Goal: Answer question/provide support: Share knowledge or assist other users

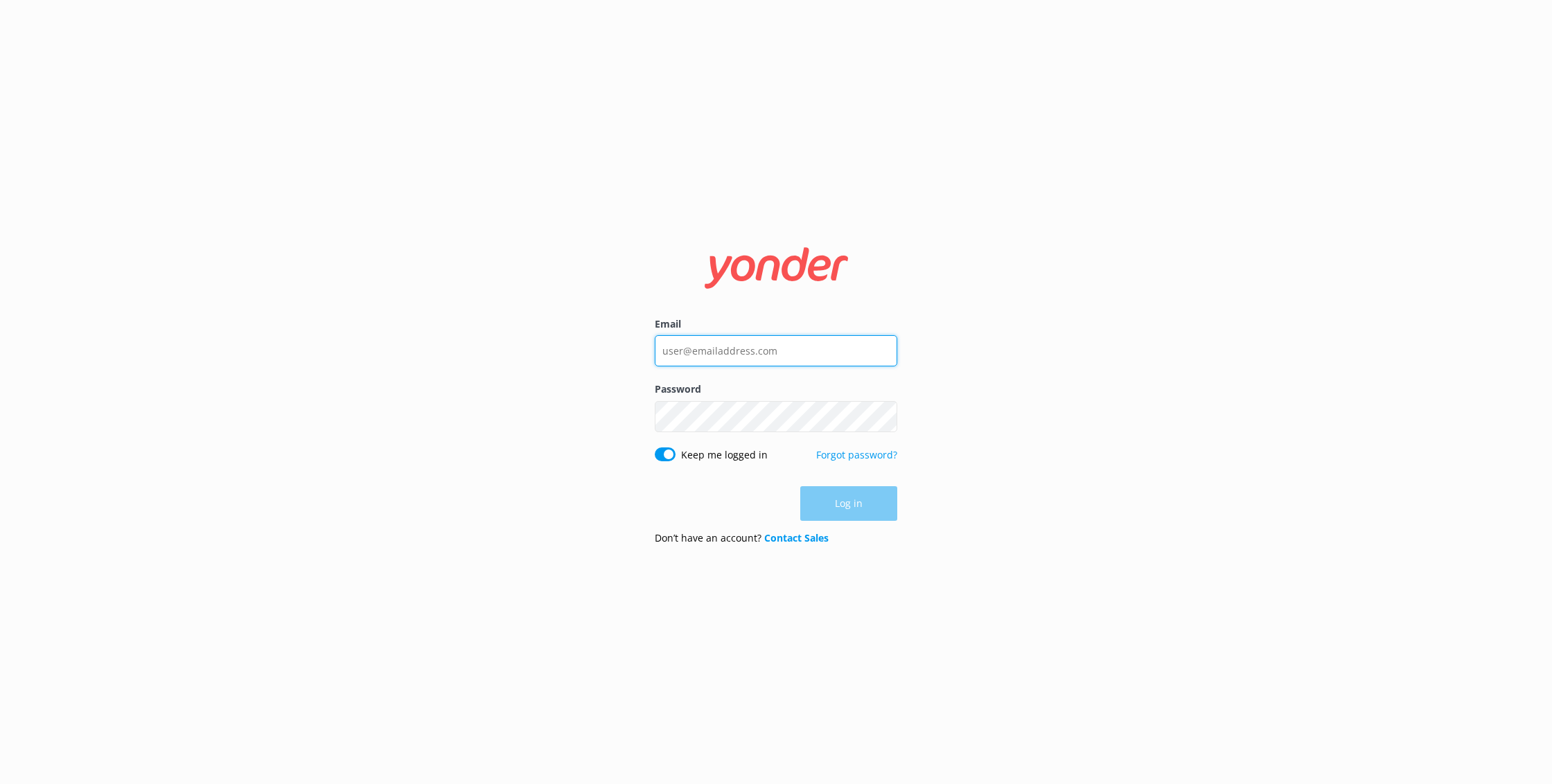
type input "[EMAIL_ADDRESS][DOMAIN_NAME]"
click at [862, 504] on button "Log in" at bounding box center [849, 504] width 97 height 35
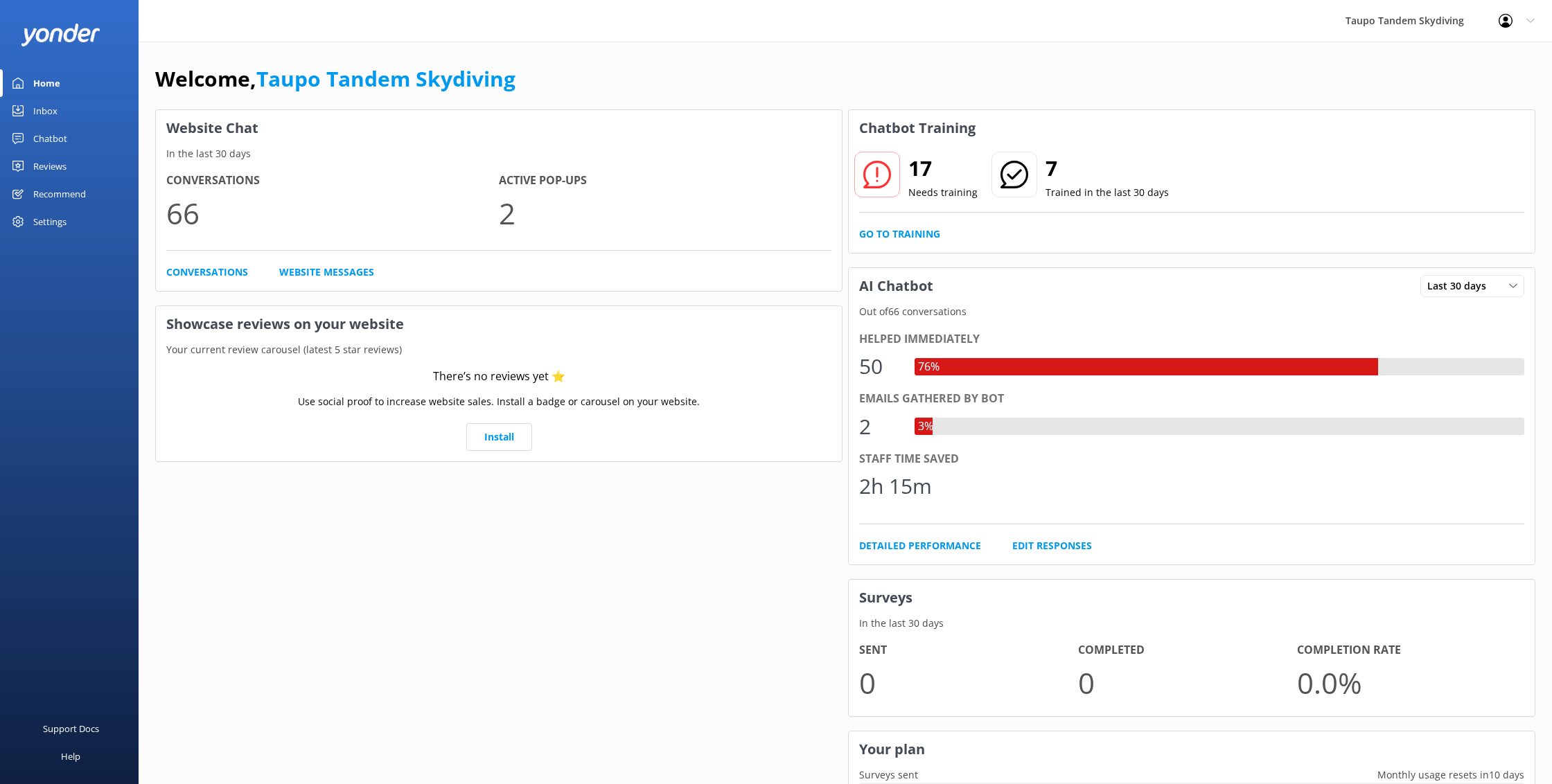
click at [56, 133] on div "Chatbot" at bounding box center [50, 139] width 34 height 28
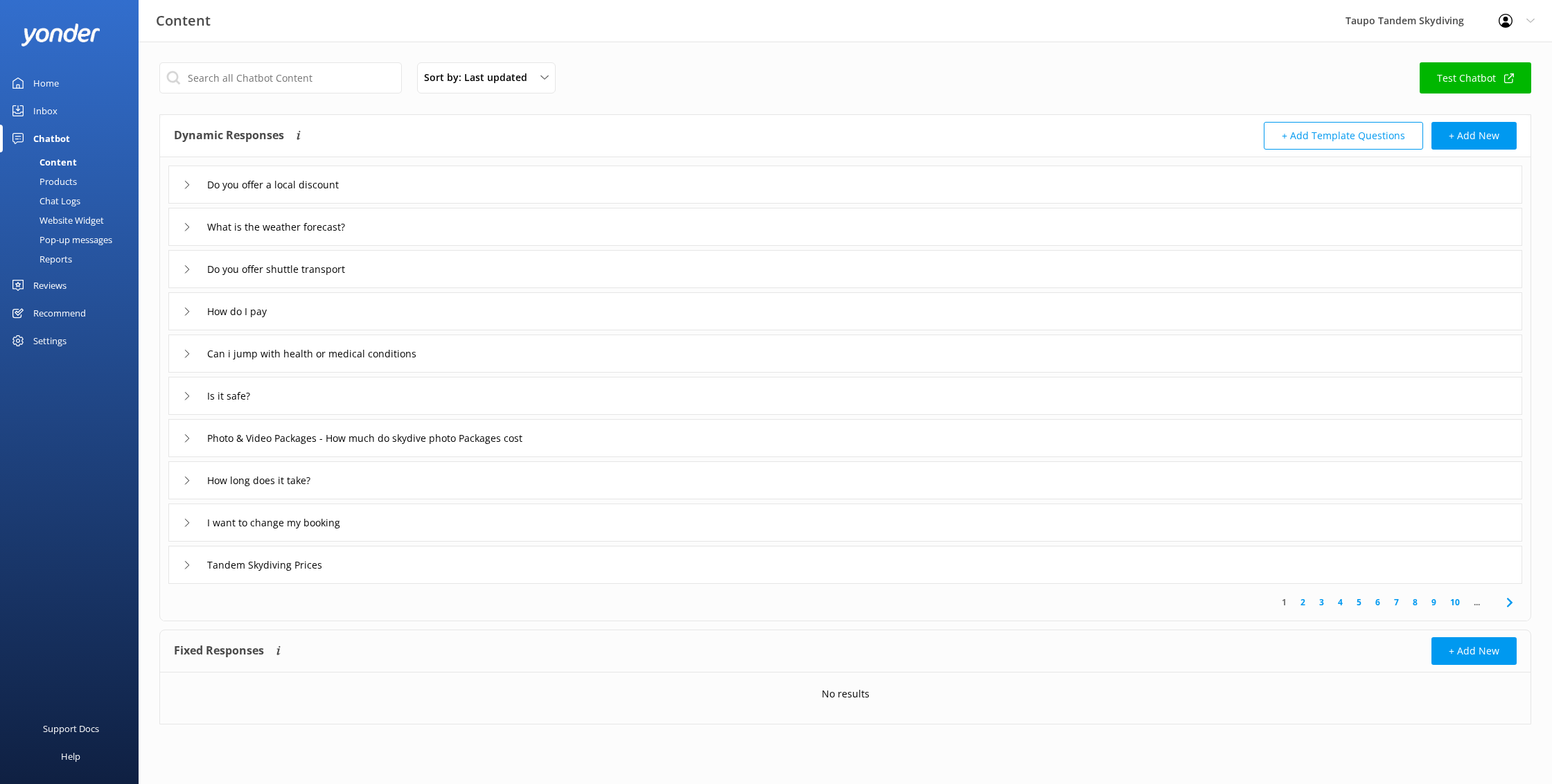
click at [59, 182] on div "Products" at bounding box center [42, 181] width 69 height 19
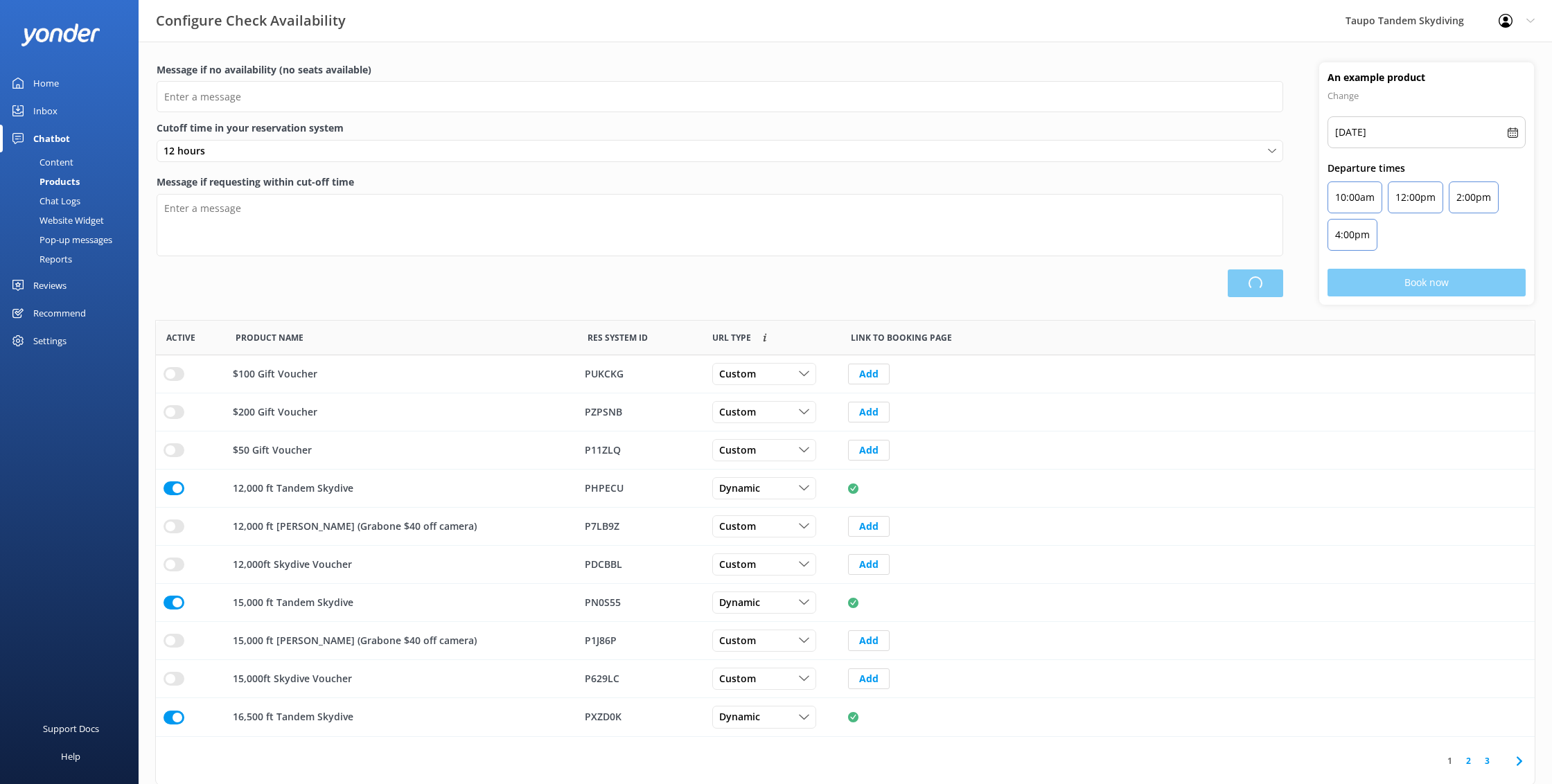
scroll to position [1, 1]
type input "There are no seats available, please check an alternative day"
type textarea "Our online booking system closes {hours} prior to departure. Please contact us …"
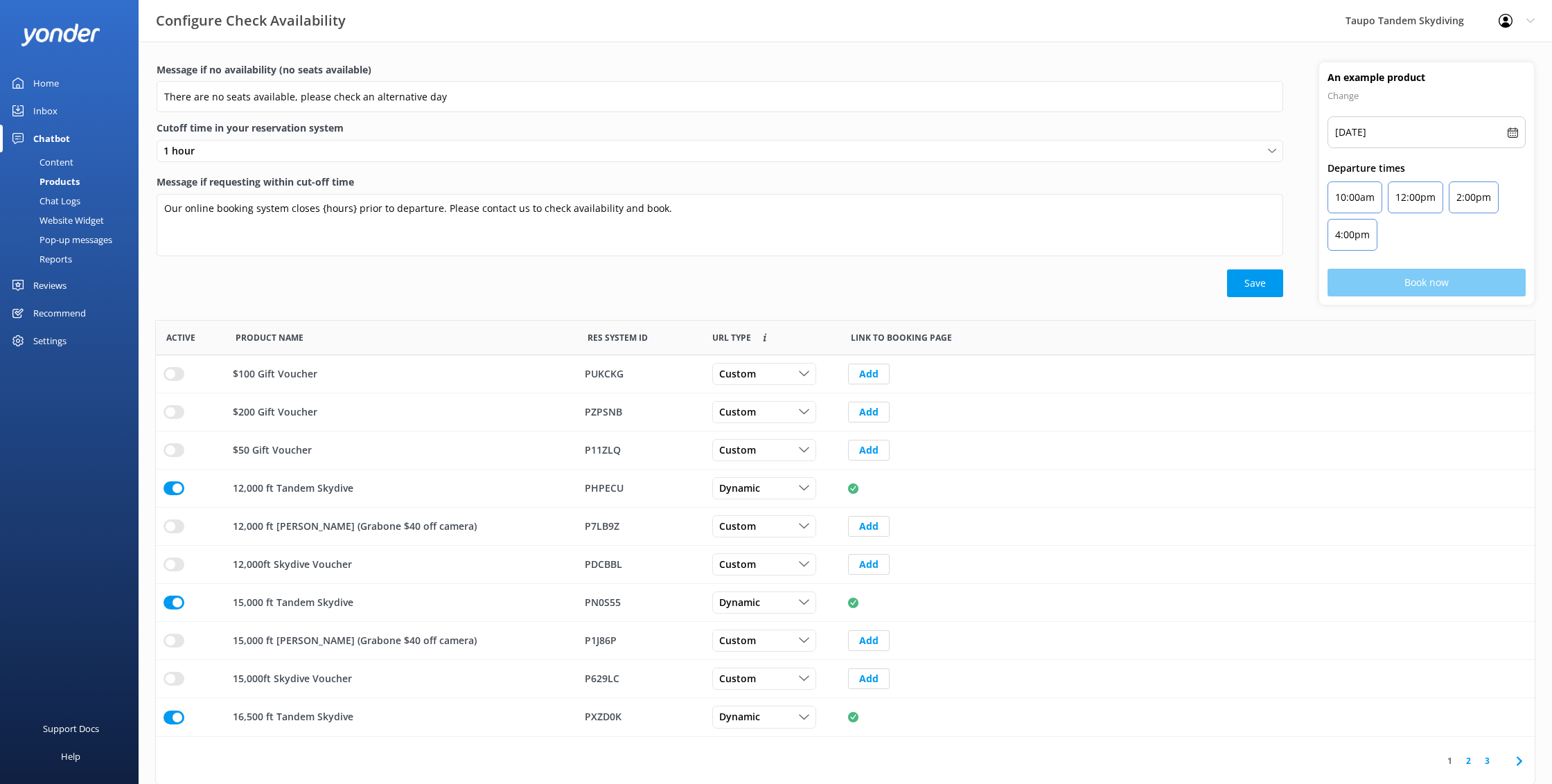
click at [86, 218] on div "Website Widget" at bounding box center [56, 220] width 96 height 19
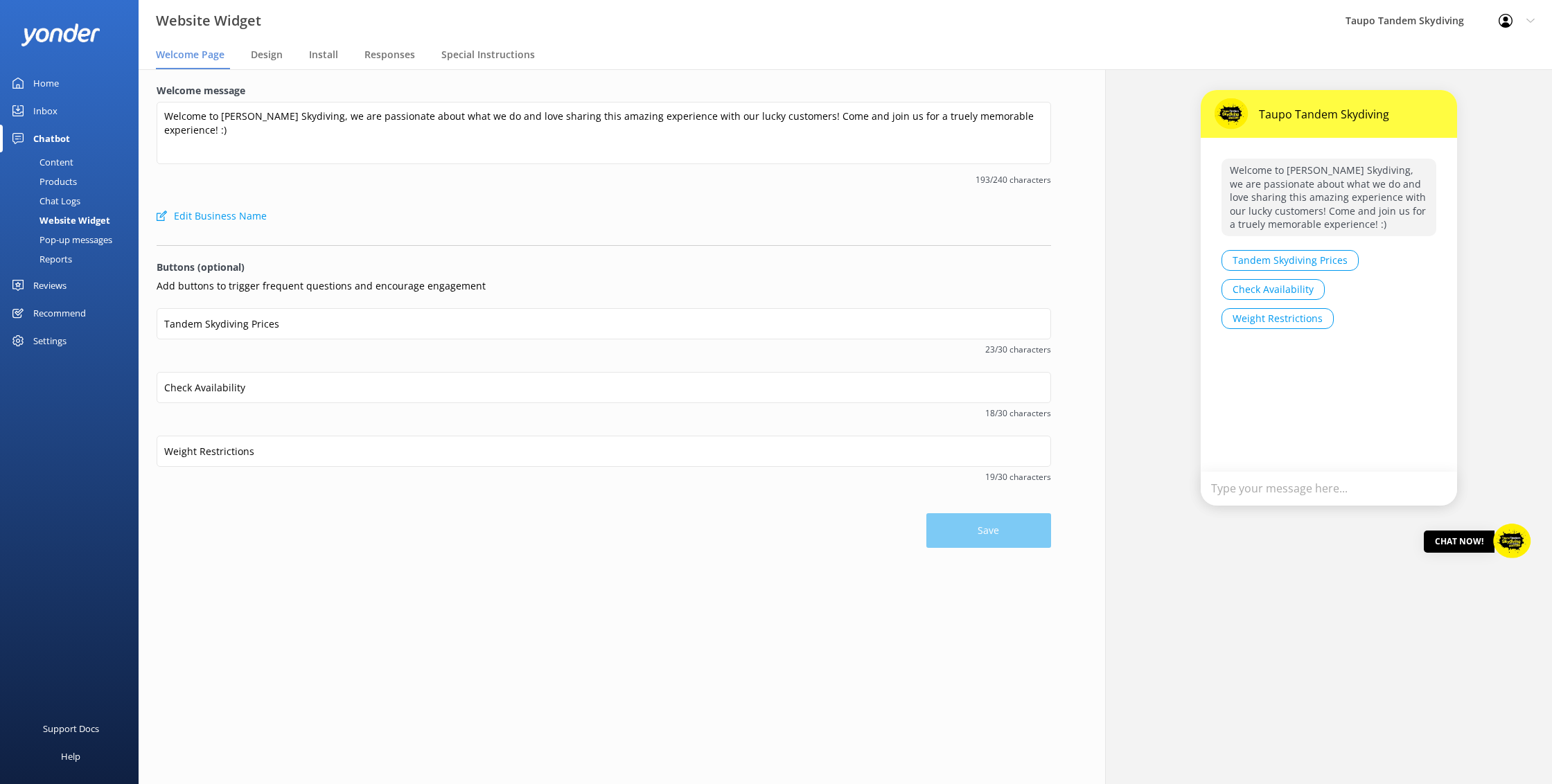
scroll to position [1, 0]
click at [102, 242] on div "Pop-up messages" at bounding box center [60, 240] width 104 height 19
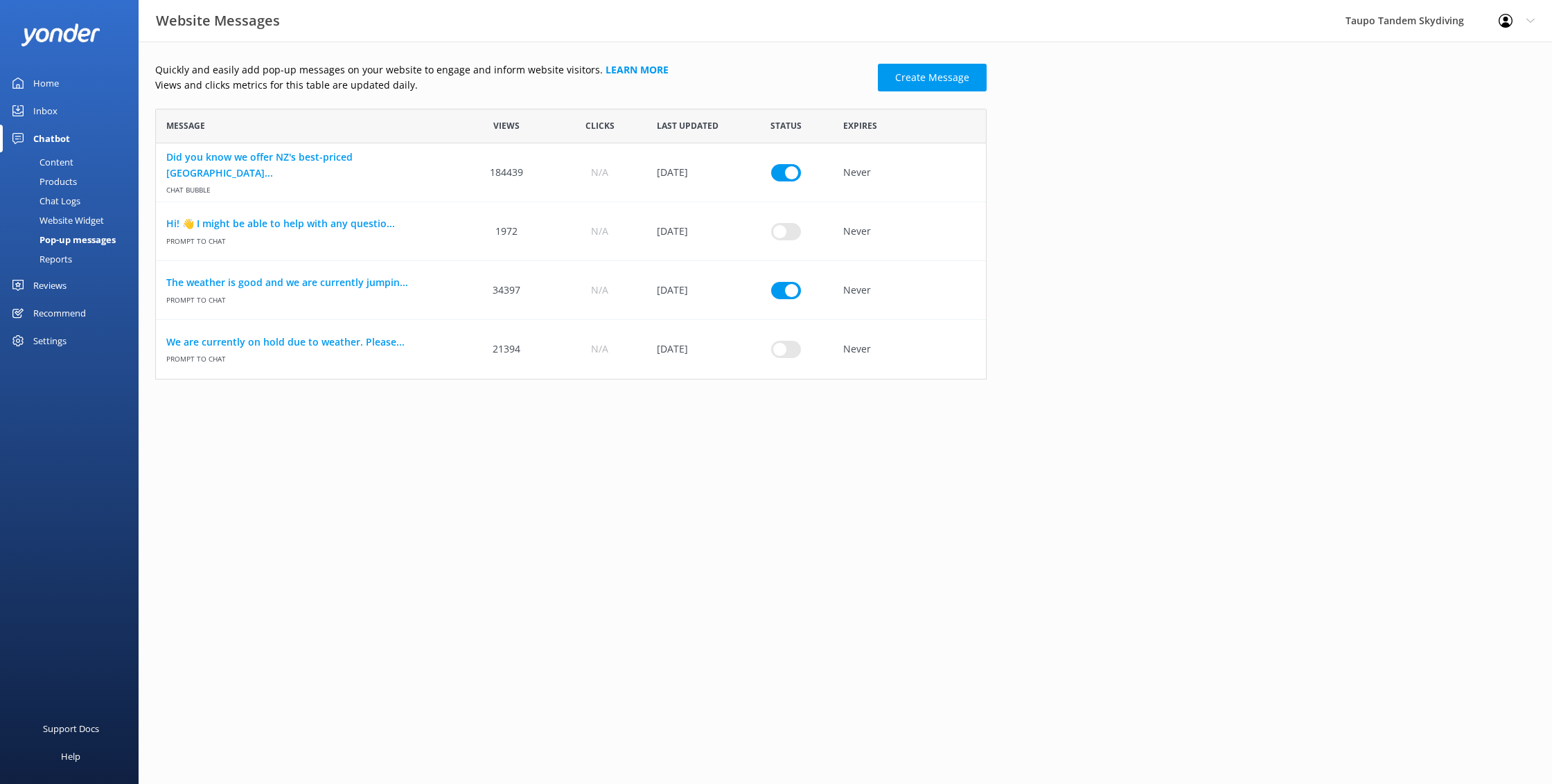
scroll to position [271, 832]
click at [51, 159] on div "Content" at bounding box center [41, 162] width 65 height 19
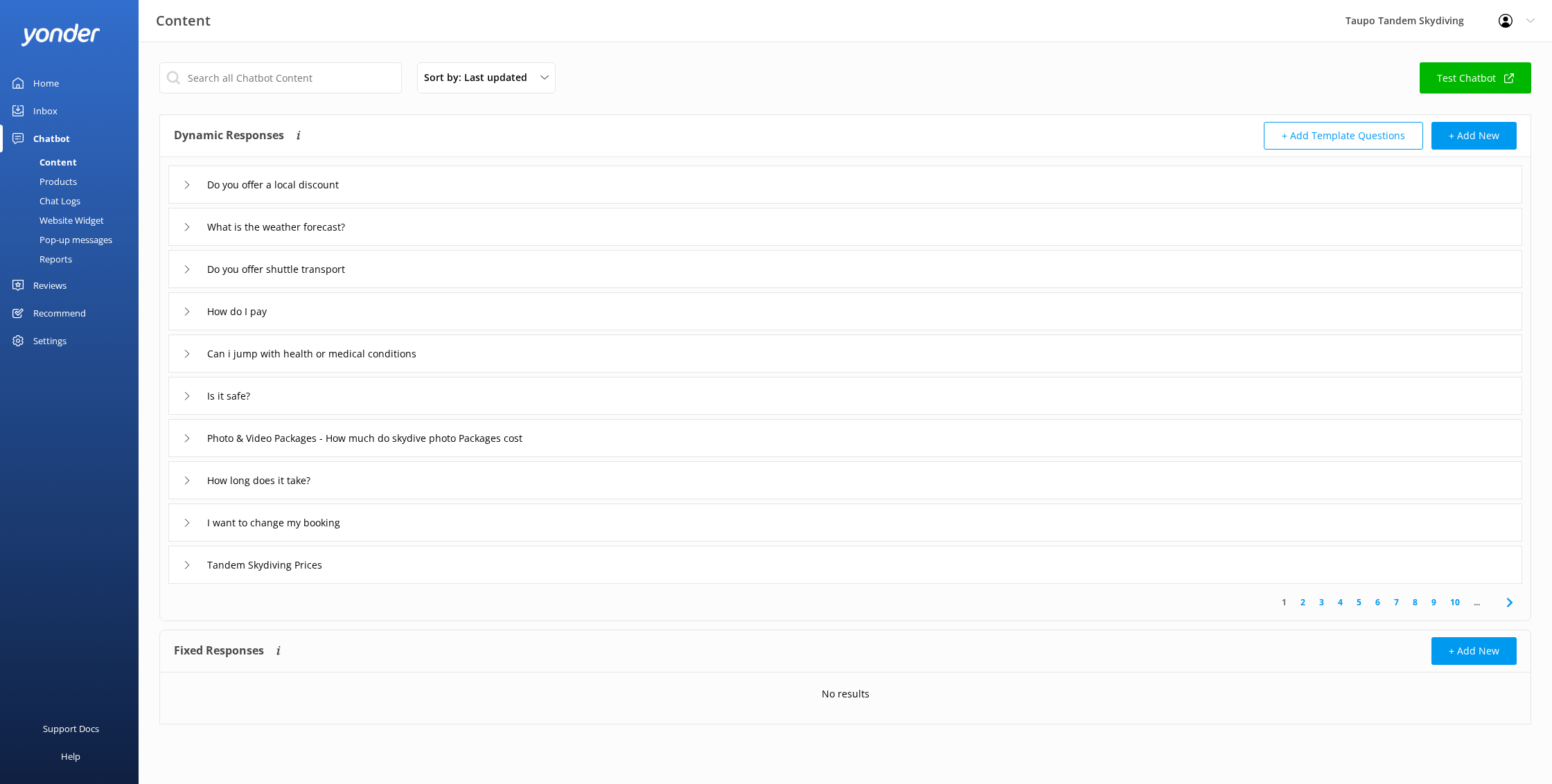
click at [50, 163] on div "Content" at bounding box center [42, 162] width 69 height 19
click at [61, 184] on div "Products" at bounding box center [42, 181] width 69 height 19
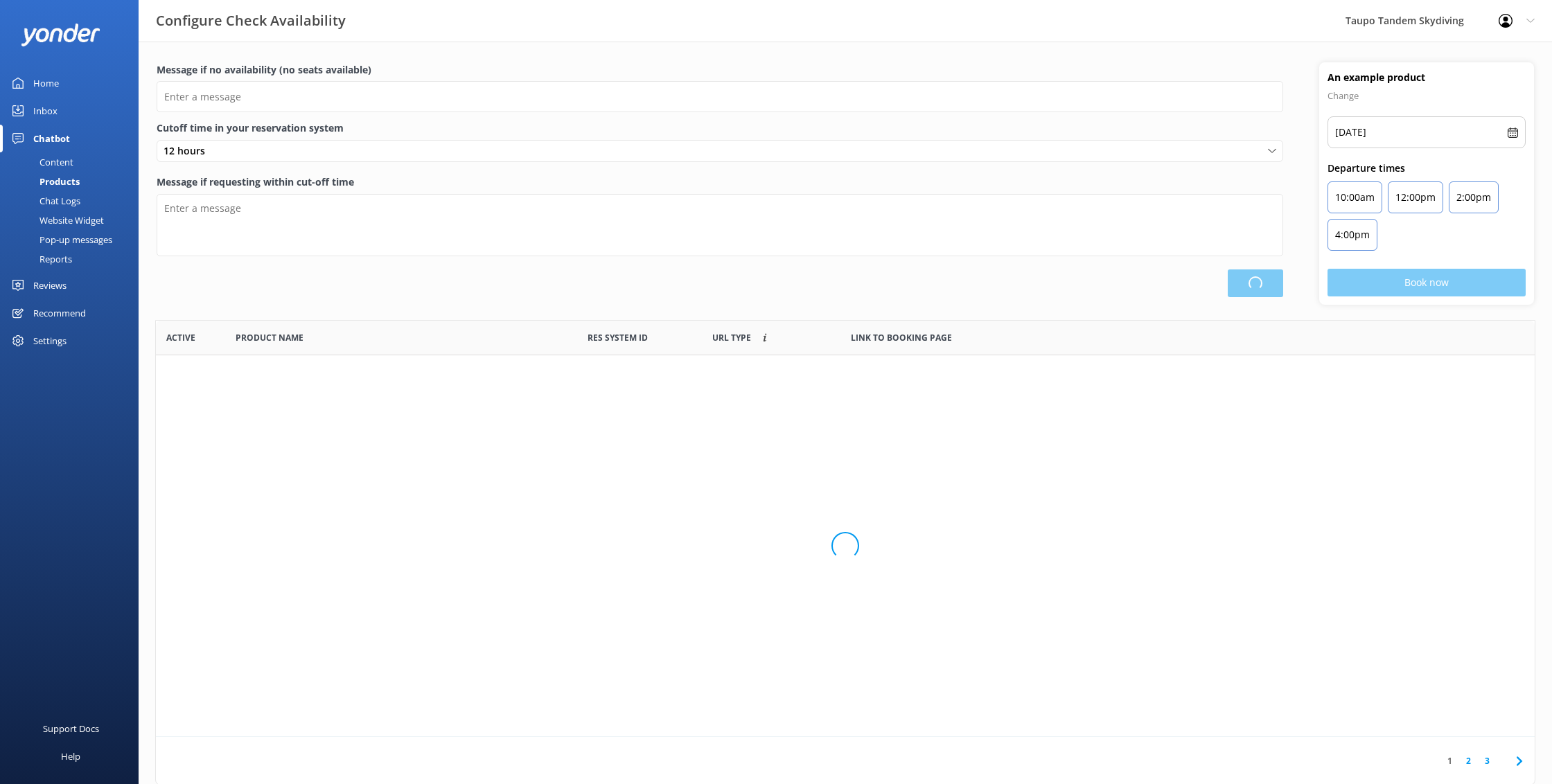
type input "There are no seats available, please check an alternative day"
type textarea "Our online booking system closes {hours} prior to departure. Please contact us …"
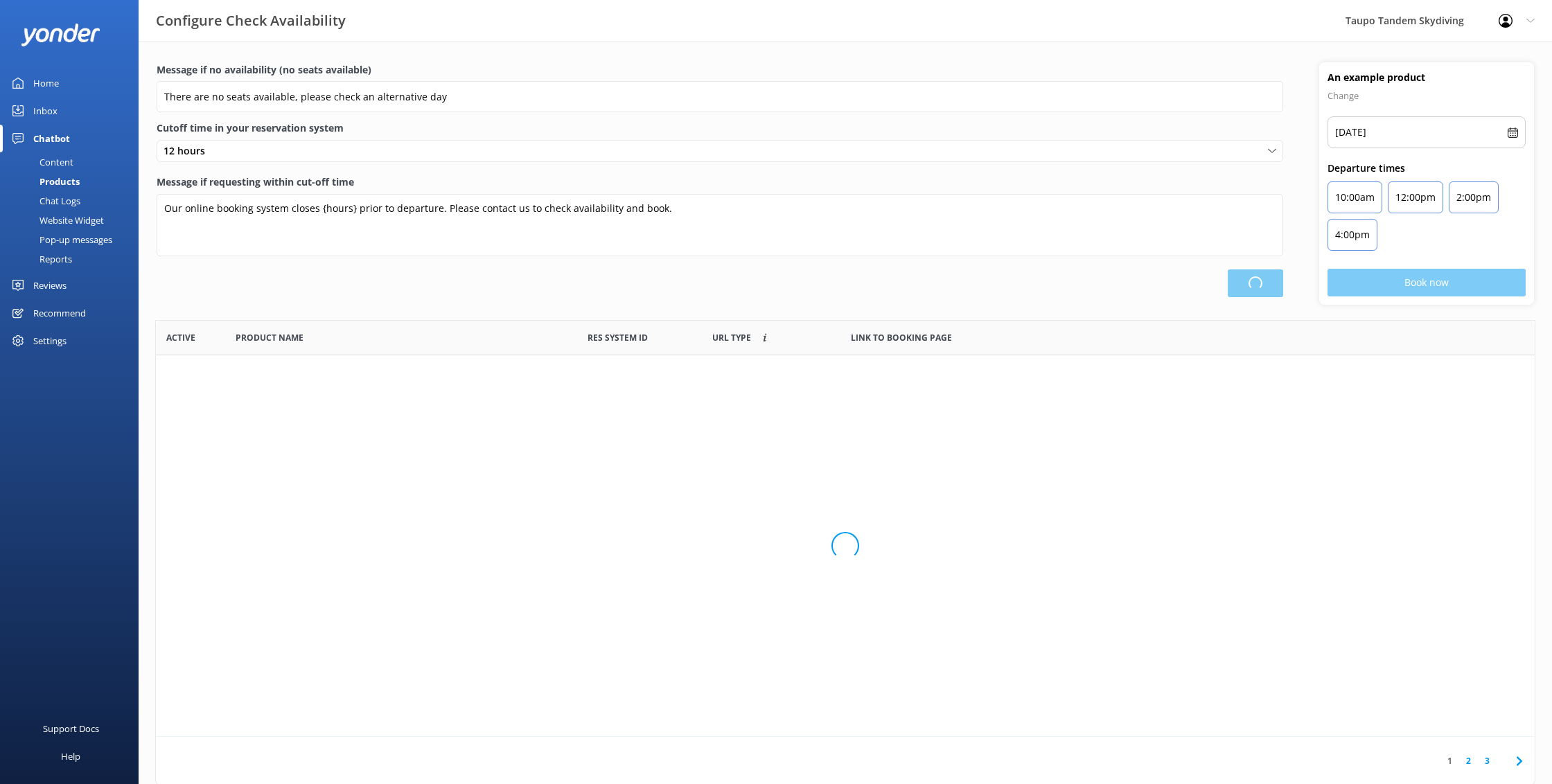
scroll to position [416, 1379]
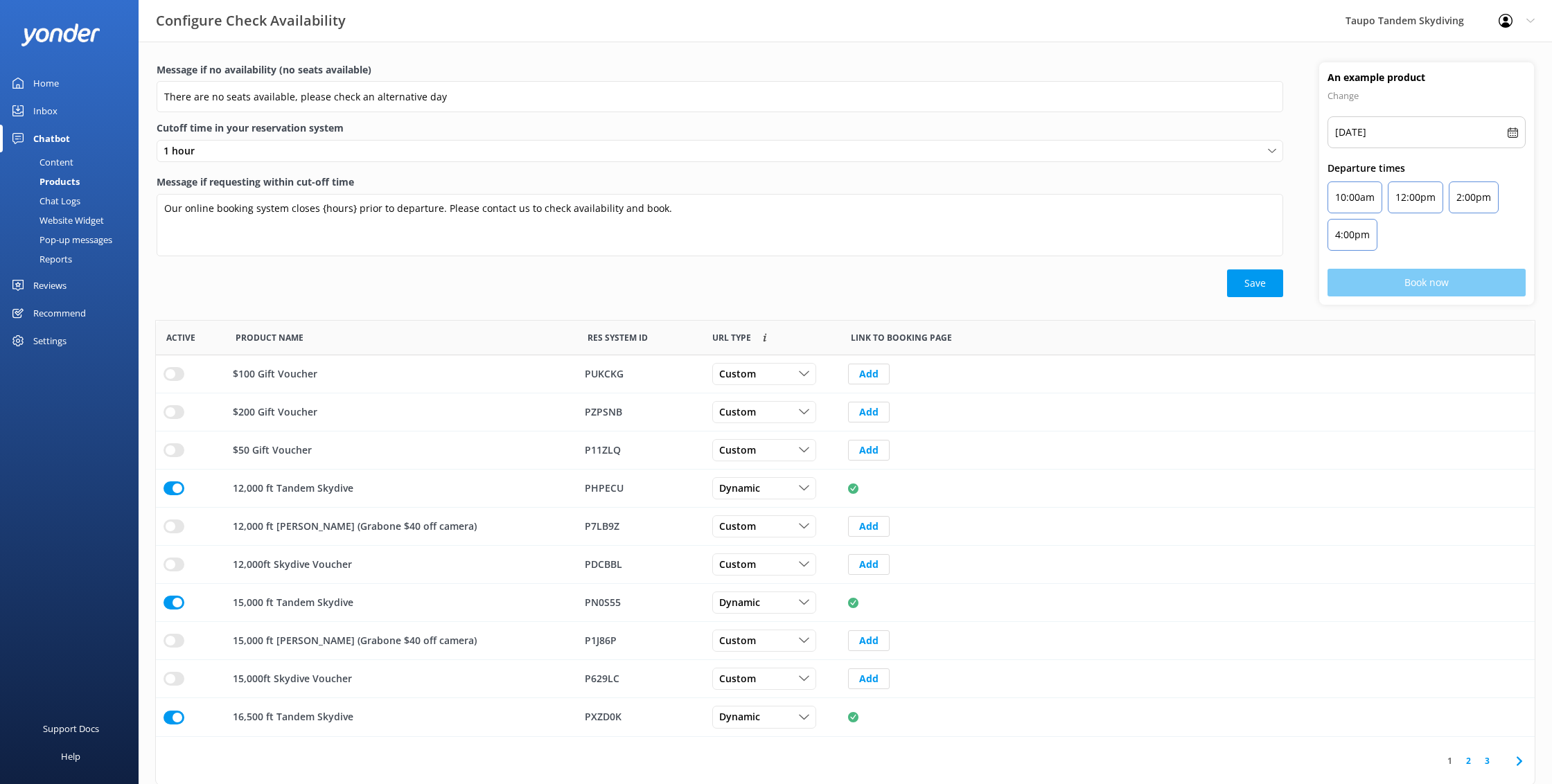
click at [66, 212] on div "Website Widget" at bounding box center [56, 220] width 96 height 19
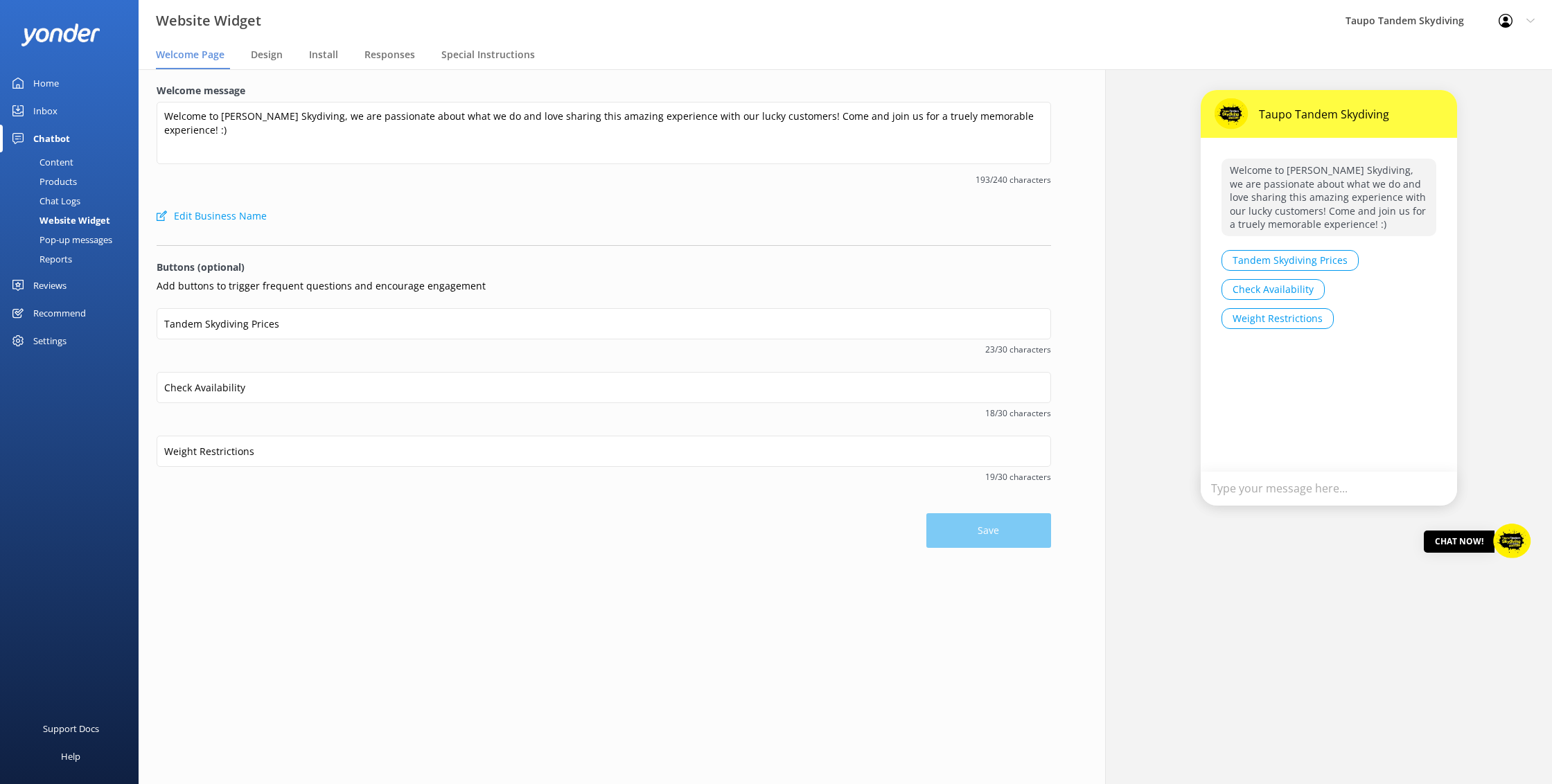
click at [77, 195] on div "Chat Logs" at bounding box center [44, 201] width 72 height 19
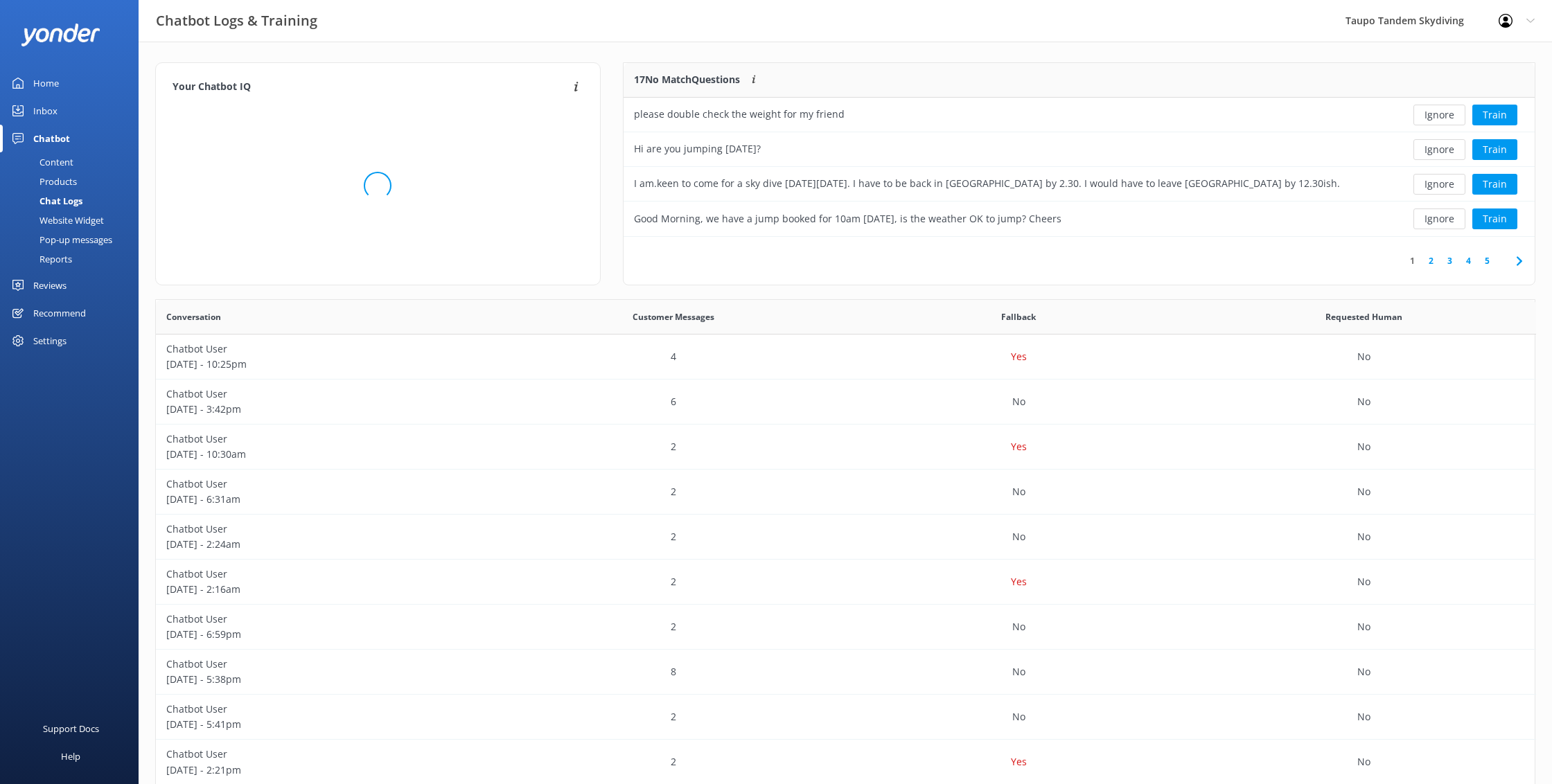
scroll to position [485, 1379]
click at [1447, 183] on button "Ignore" at bounding box center [1440, 184] width 52 height 21
click at [1446, 117] on button "Ignore" at bounding box center [1440, 115] width 52 height 21
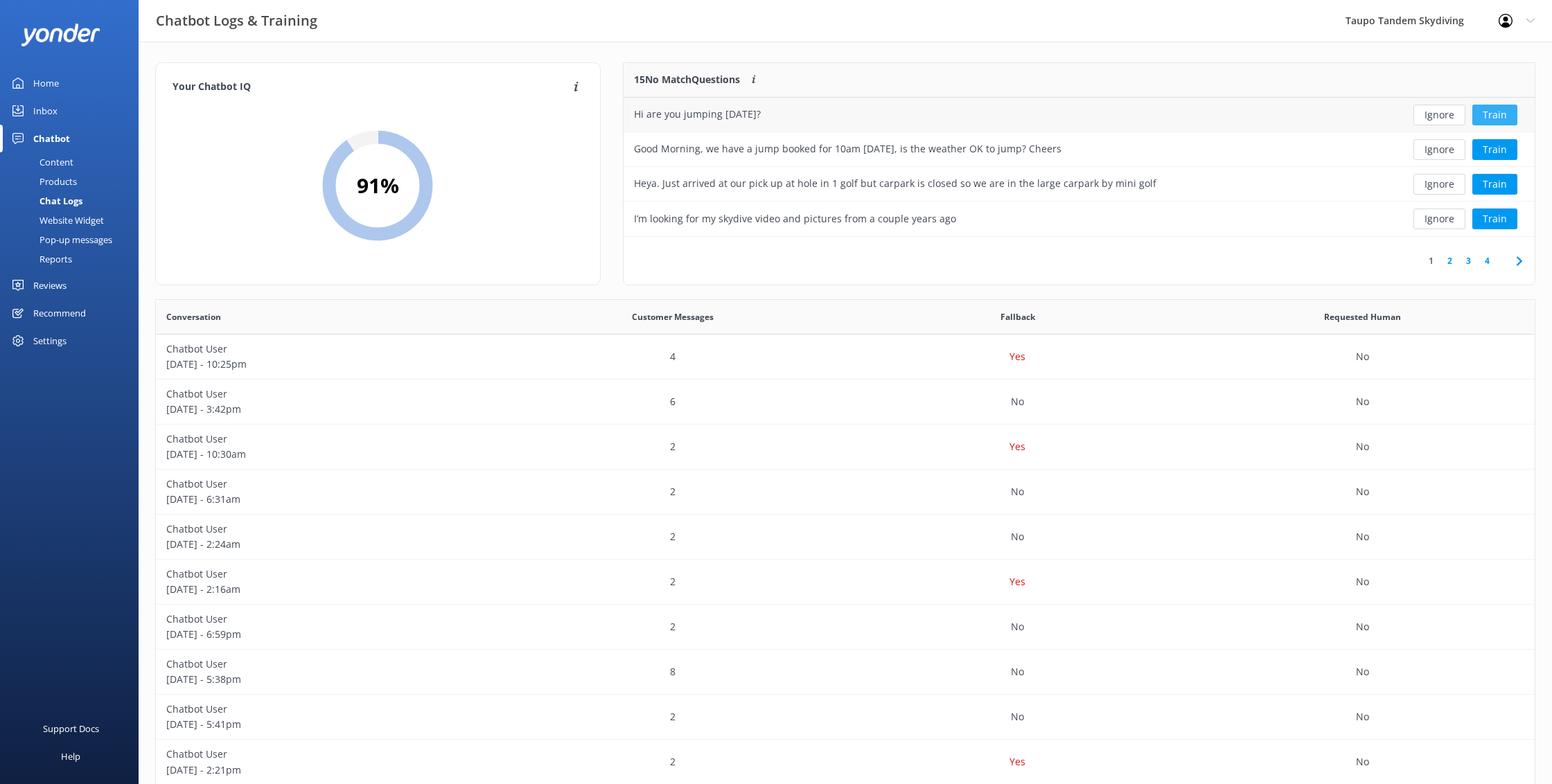
click at [1509, 114] on button "Train" at bounding box center [1494, 115] width 45 height 21
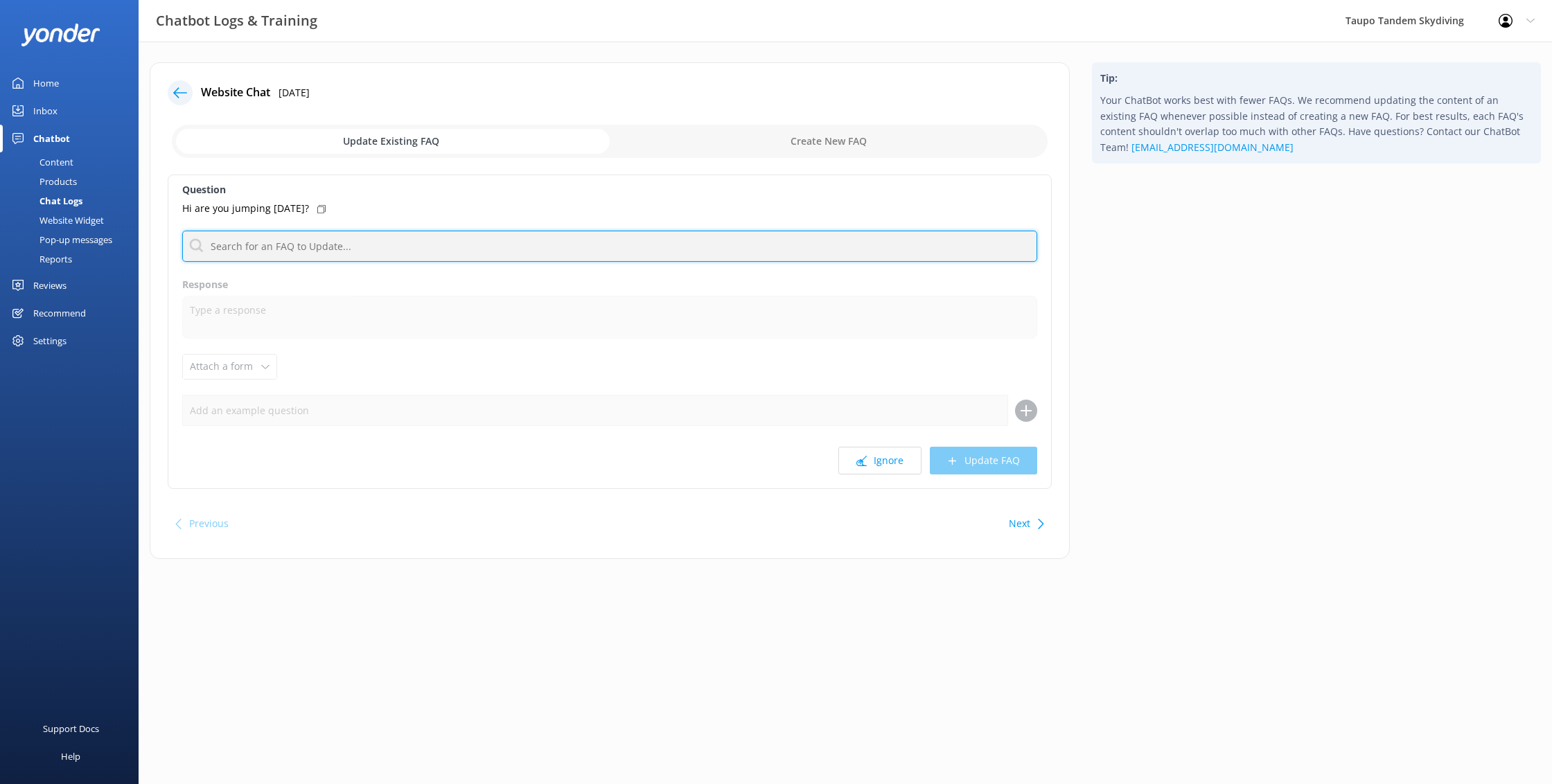
click at [507, 247] on input "text" at bounding box center [610, 246] width 855 height 31
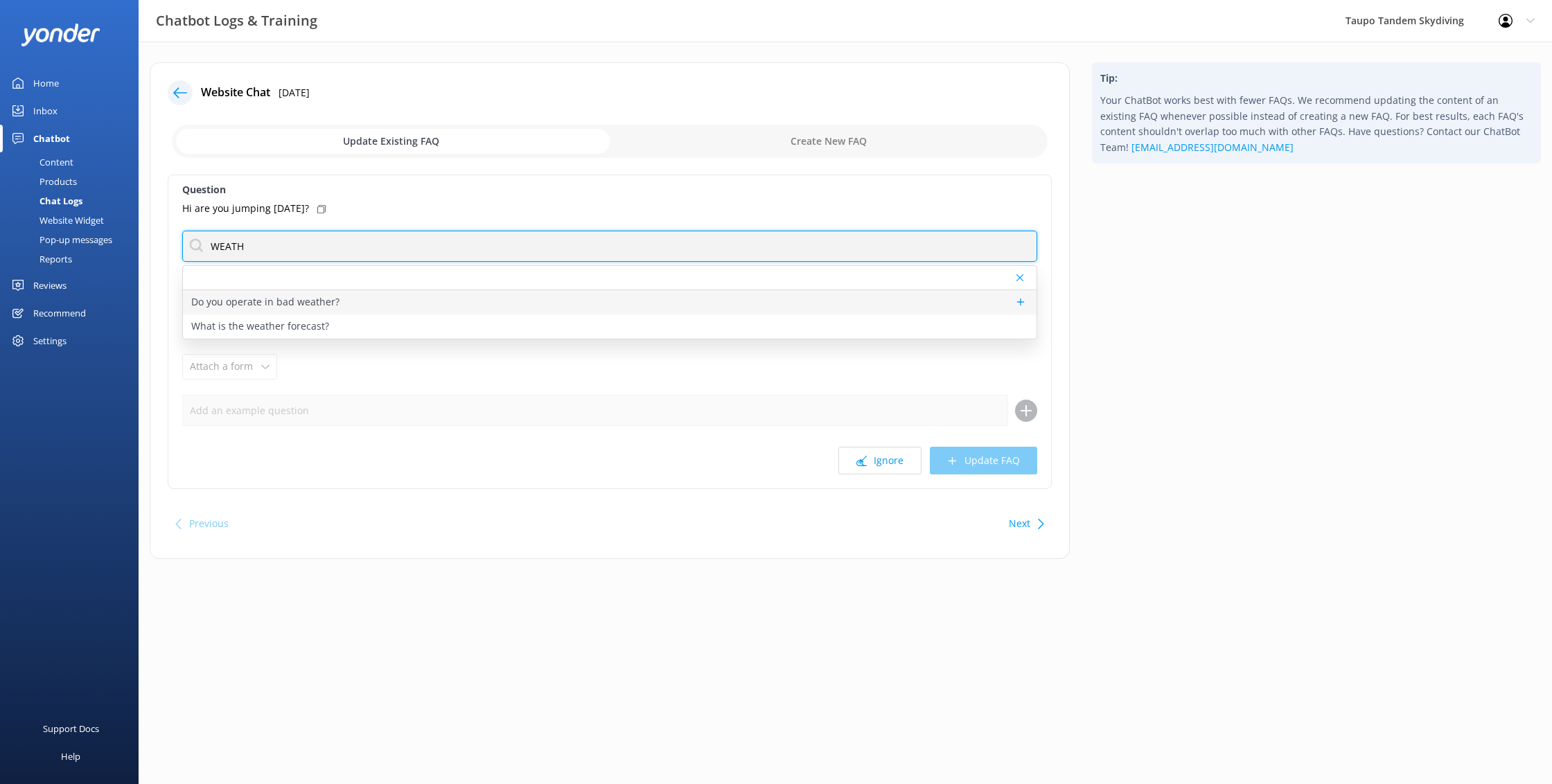
type input "WEATH"
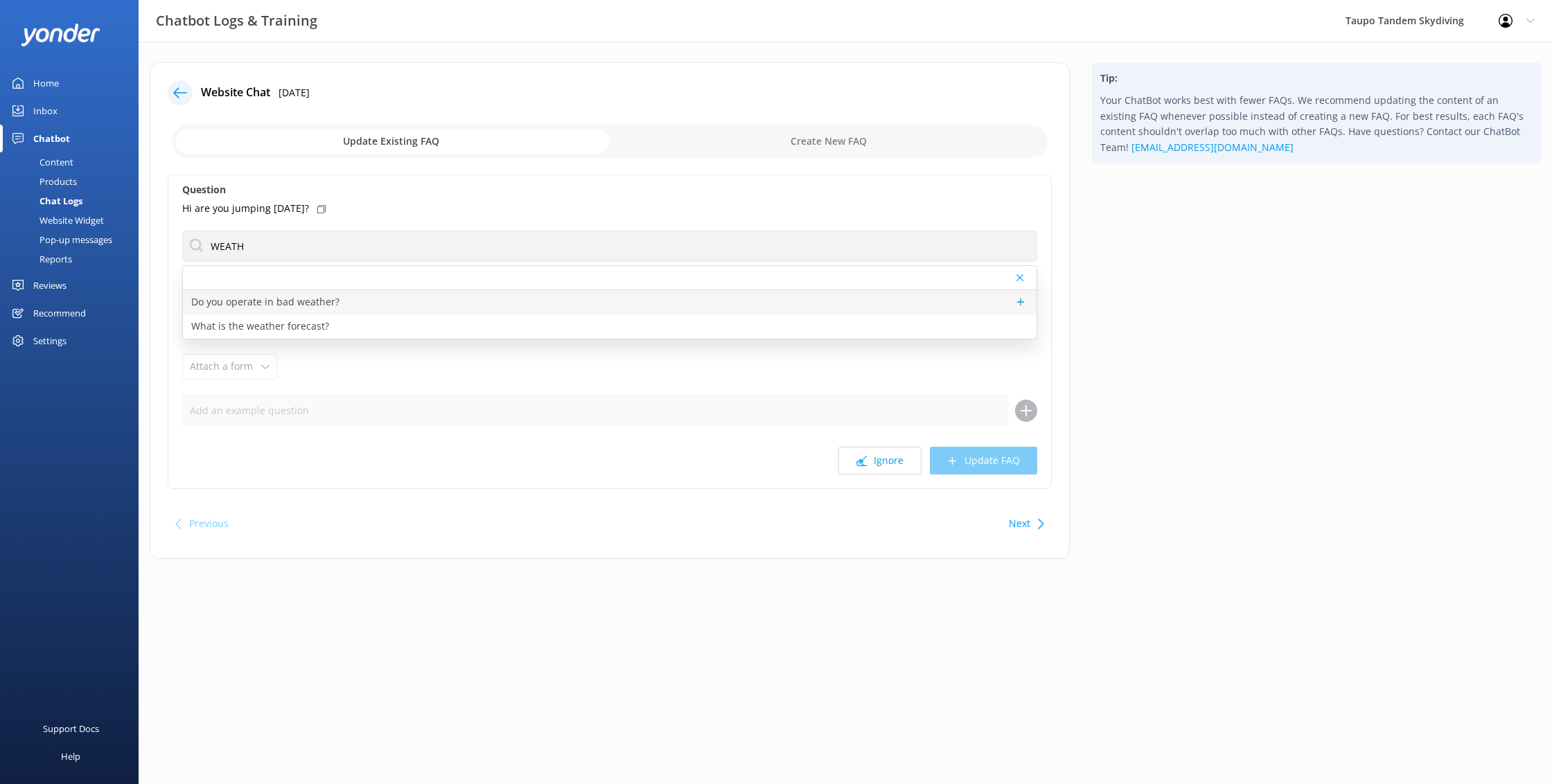
click at [380, 296] on div "Do you operate in bad weather?" at bounding box center [610, 302] width 854 height 24
type textarea "For safety reasons, we are unable to jump in complete cloud cover, rain or high…"
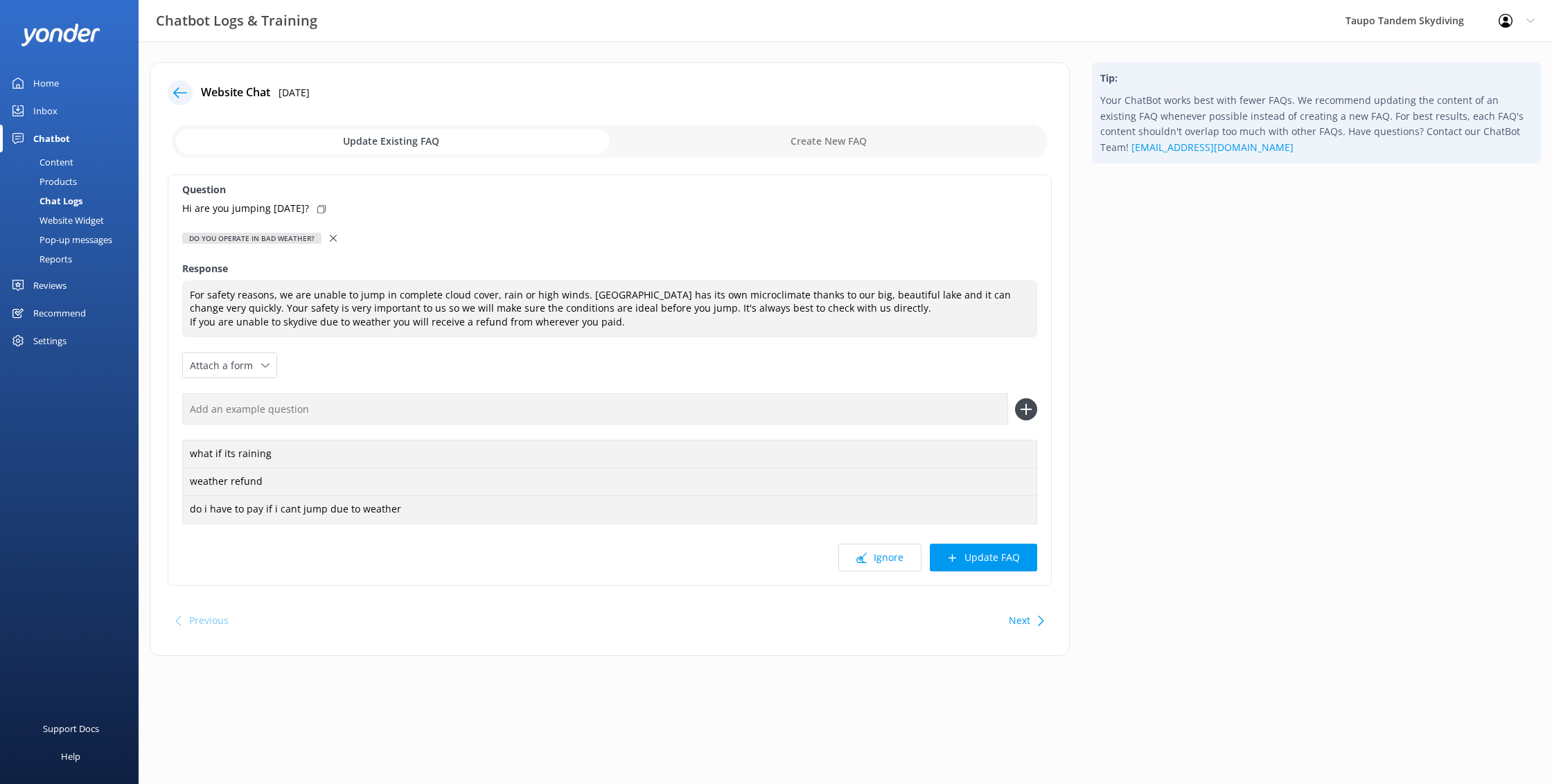
click at [330, 235] on icon at bounding box center [333, 237] width 7 height 7
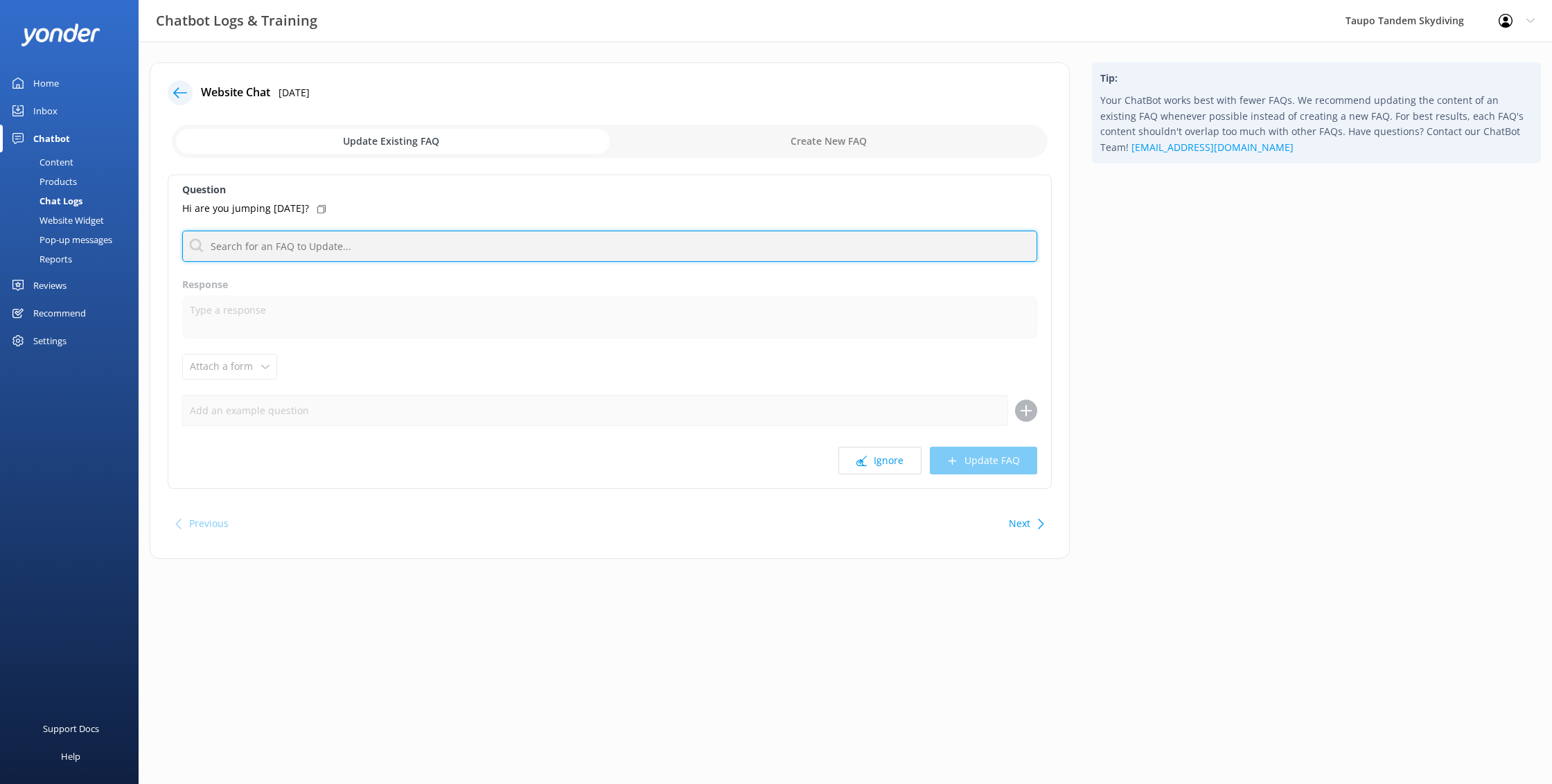
click at [276, 238] on input "text" at bounding box center [610, 246] width 855 height 31
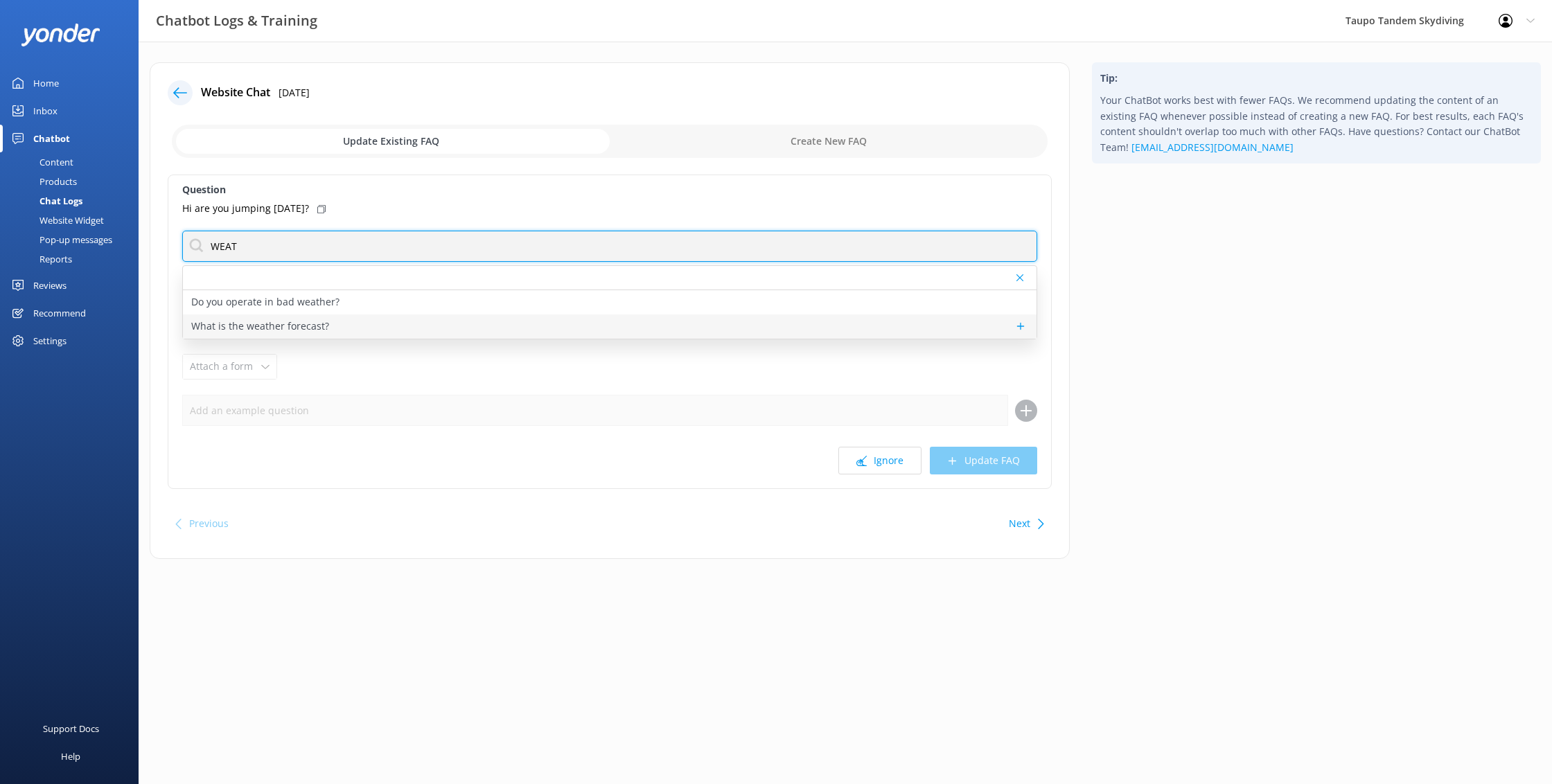
type input "WEAT"
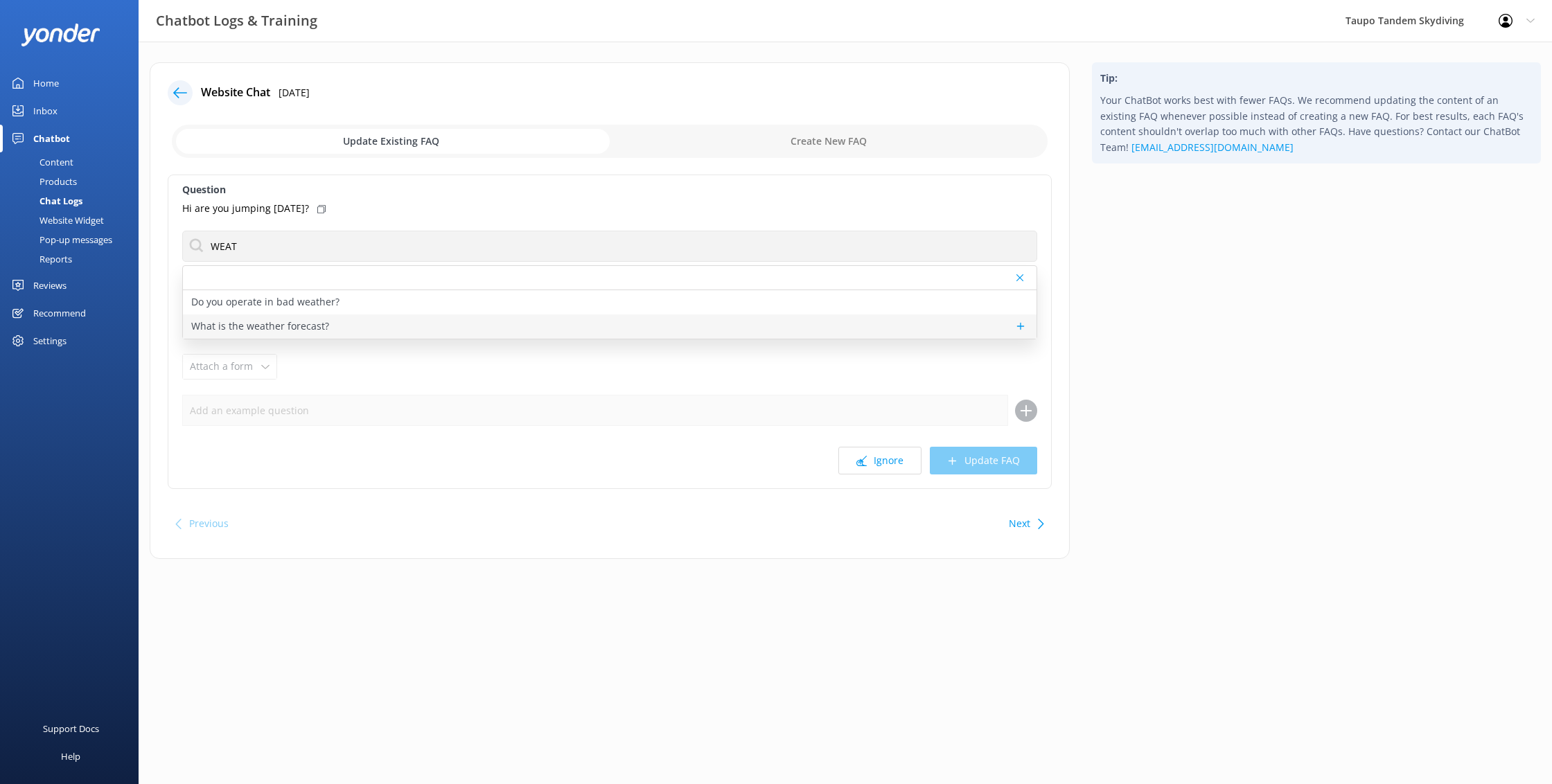
click at [290, 325] on p "What is the weather forecast?" at bounding box center [260, 326] width 138 height 15
type textarea "New Zealand's weather is unpredictable and the weather forecast often isn't rig…"
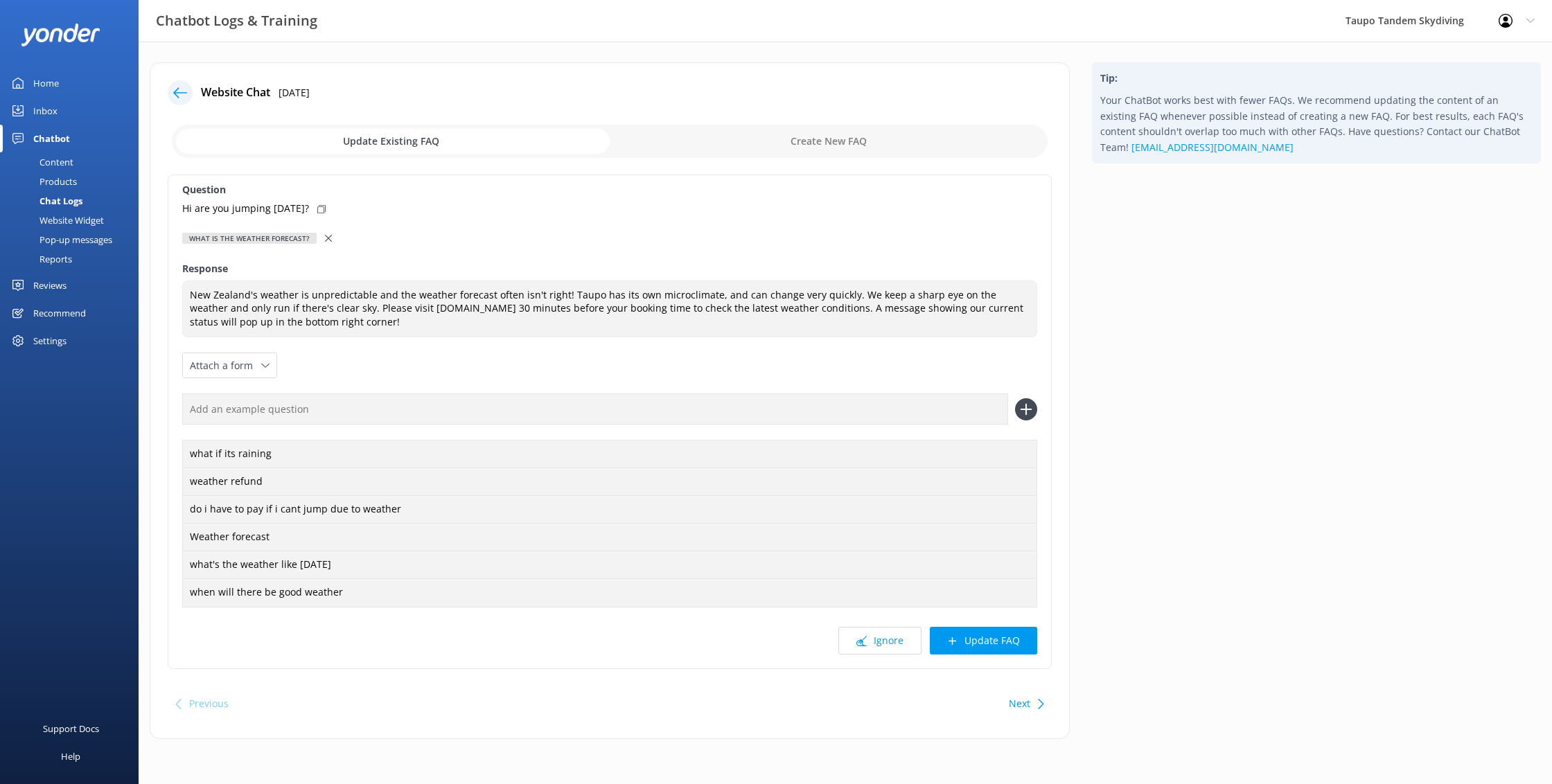
click at [993, 640] on button "Update FAQ" at bounding box center [984, 641] width 108 height 28
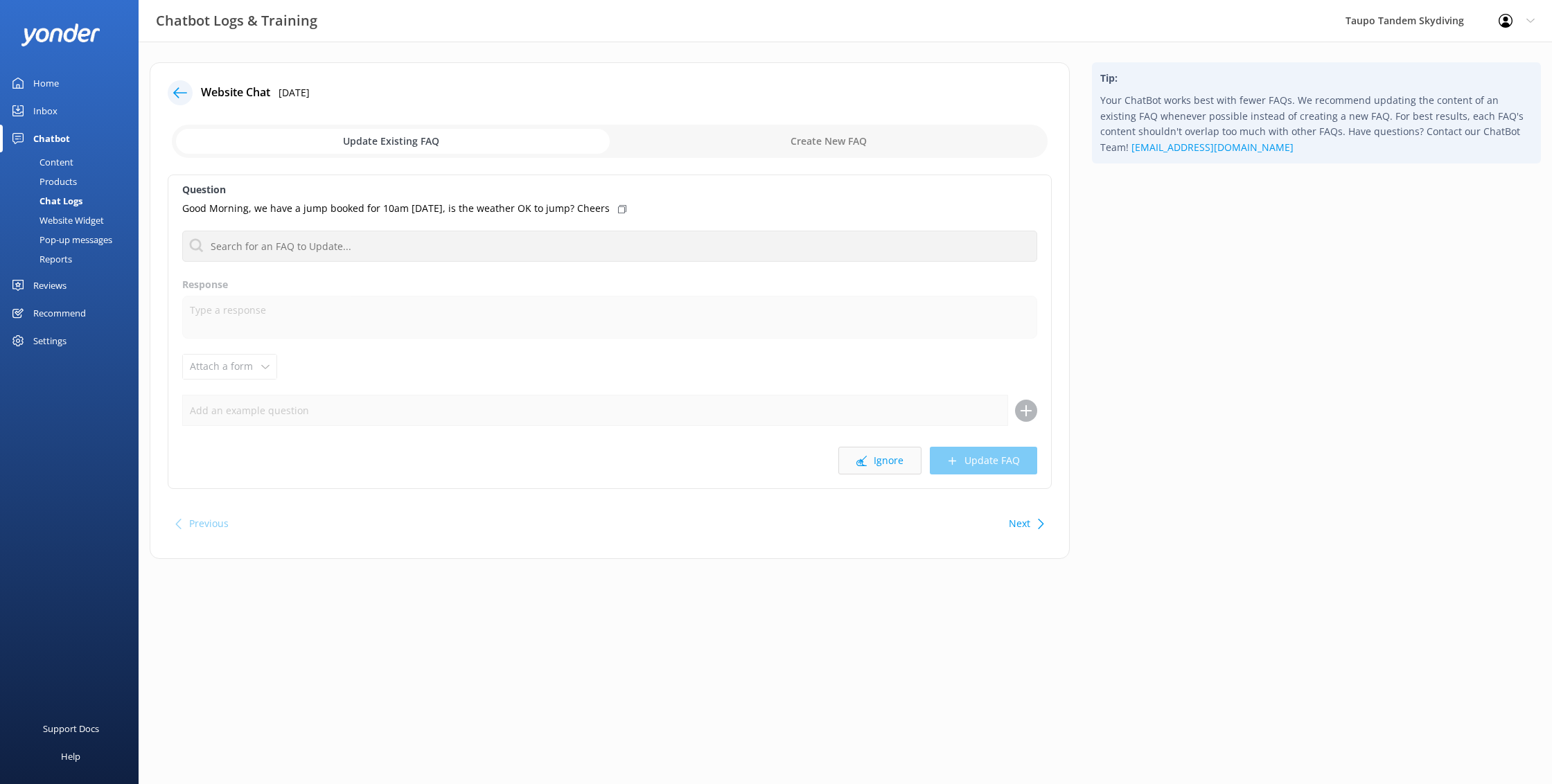
click at [882, 462] on button "Ignore" at bounding box center [880, 461] width 83 height 28
click at [906, 457] on button "Ignore" at bounding box center [880, 461] width 83 height 28
click at [176, 91] on use at bounding box center [180, 92] width 14 height 10
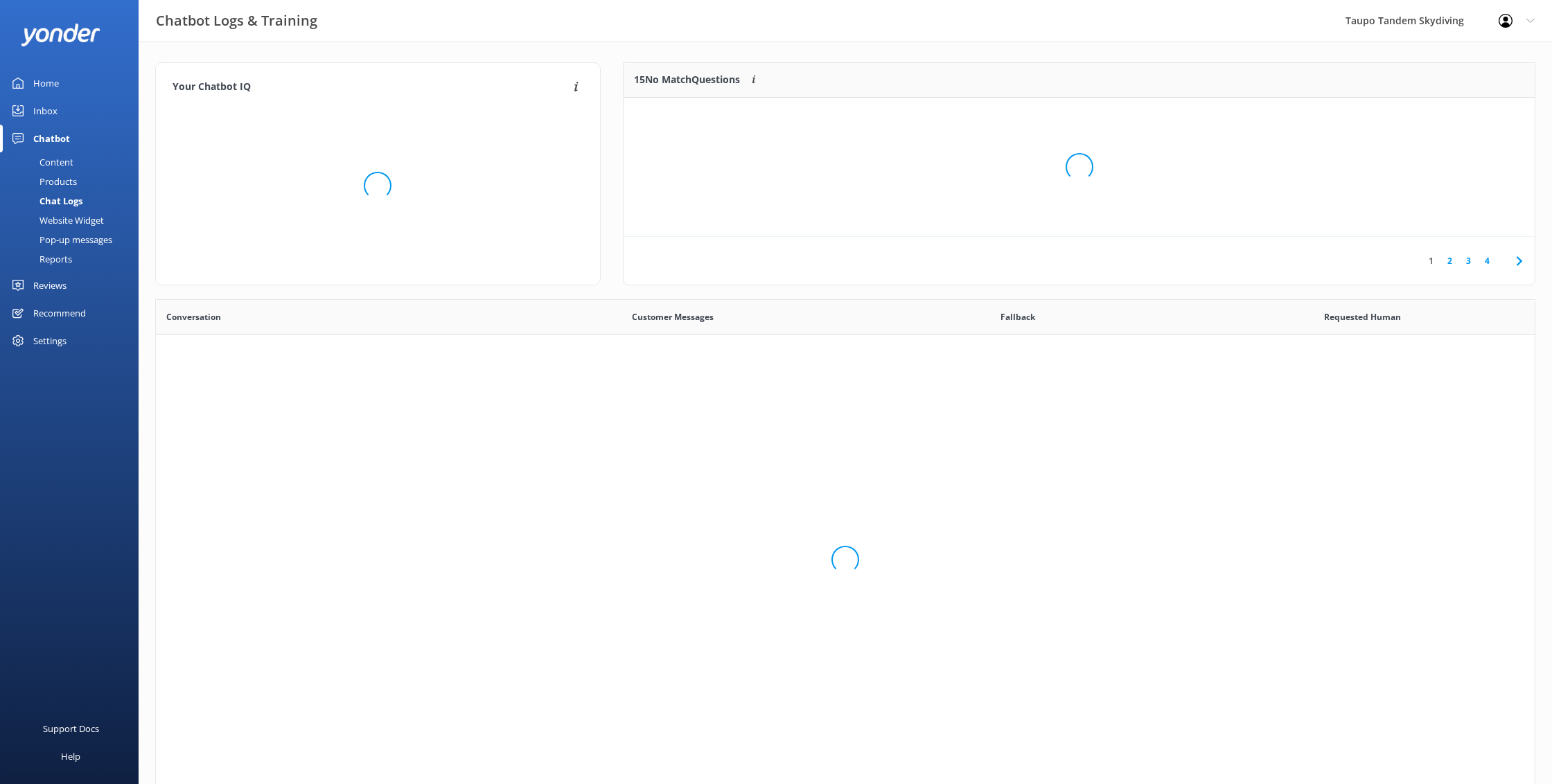
scroll to position [485, 1379]
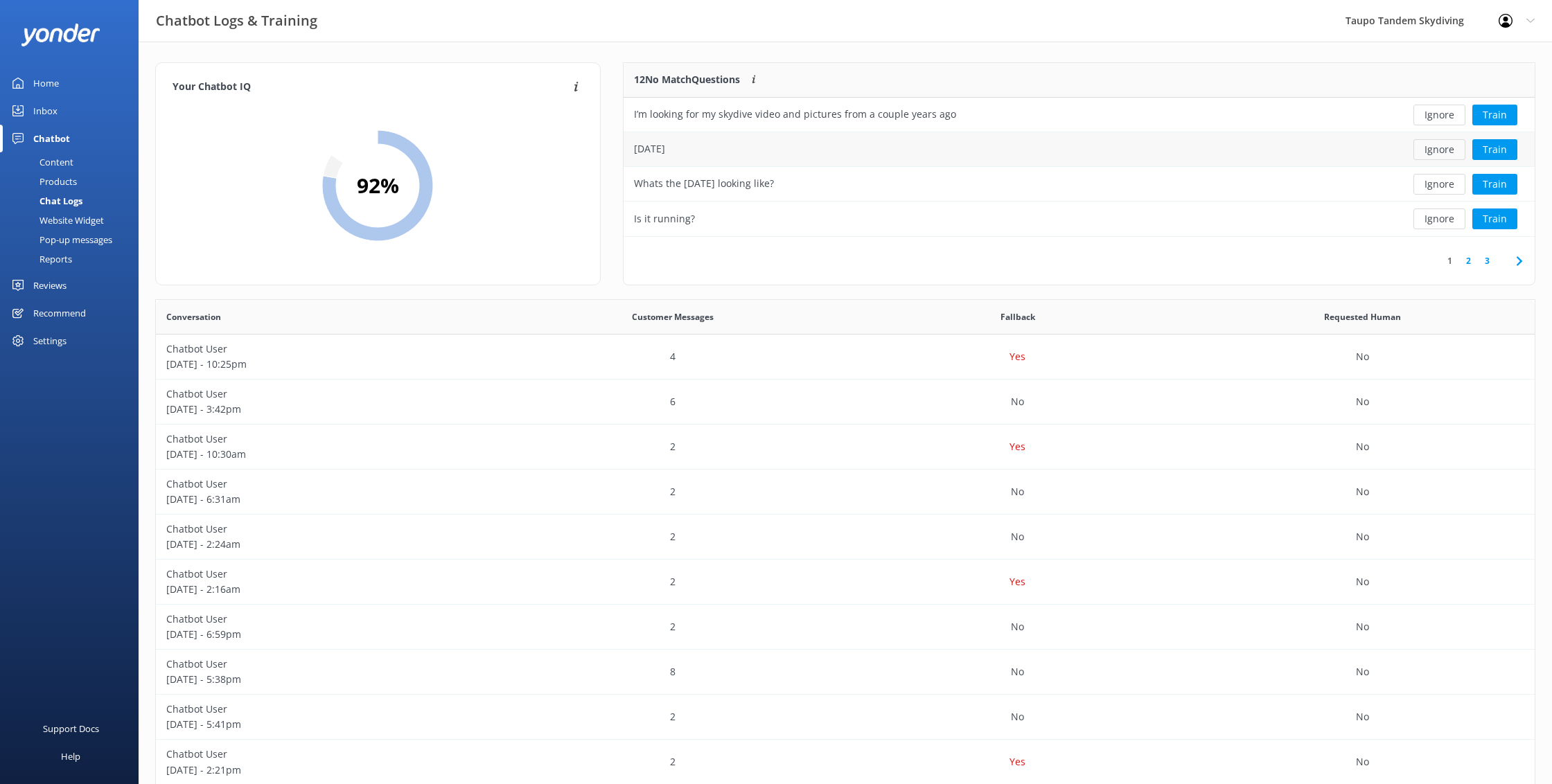
click at [1458, 147] on button "Ignore" at bounding box center [1440, 150] width 52 height 21
click at [1450, 149] on button "Ignore" at bounding box center [1440, 150] width 52 height 21
click at [1446, 150] on button "Ignore" at bounding box center [1440, 150] width 52 height 21
click at [1438, 152] on button "Ignore" at bounding box center [1440, 150] width 52 height 21
click at [1492, 152] on button "Train" at bounding box center [1494, 150] width 45 height 21
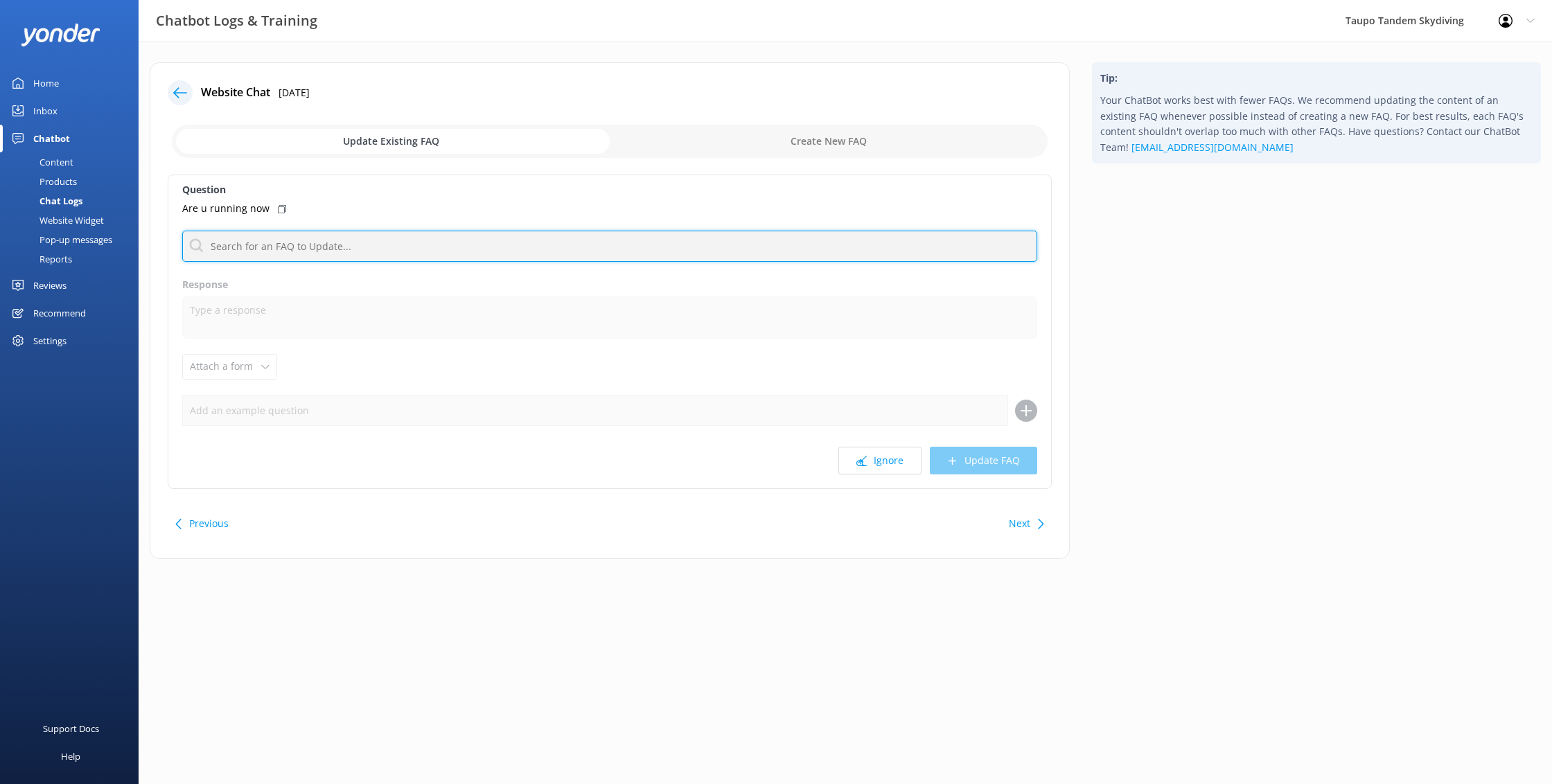
click at [377, 251] on input "text" at bounding box center [610, 246] width 855 height 31
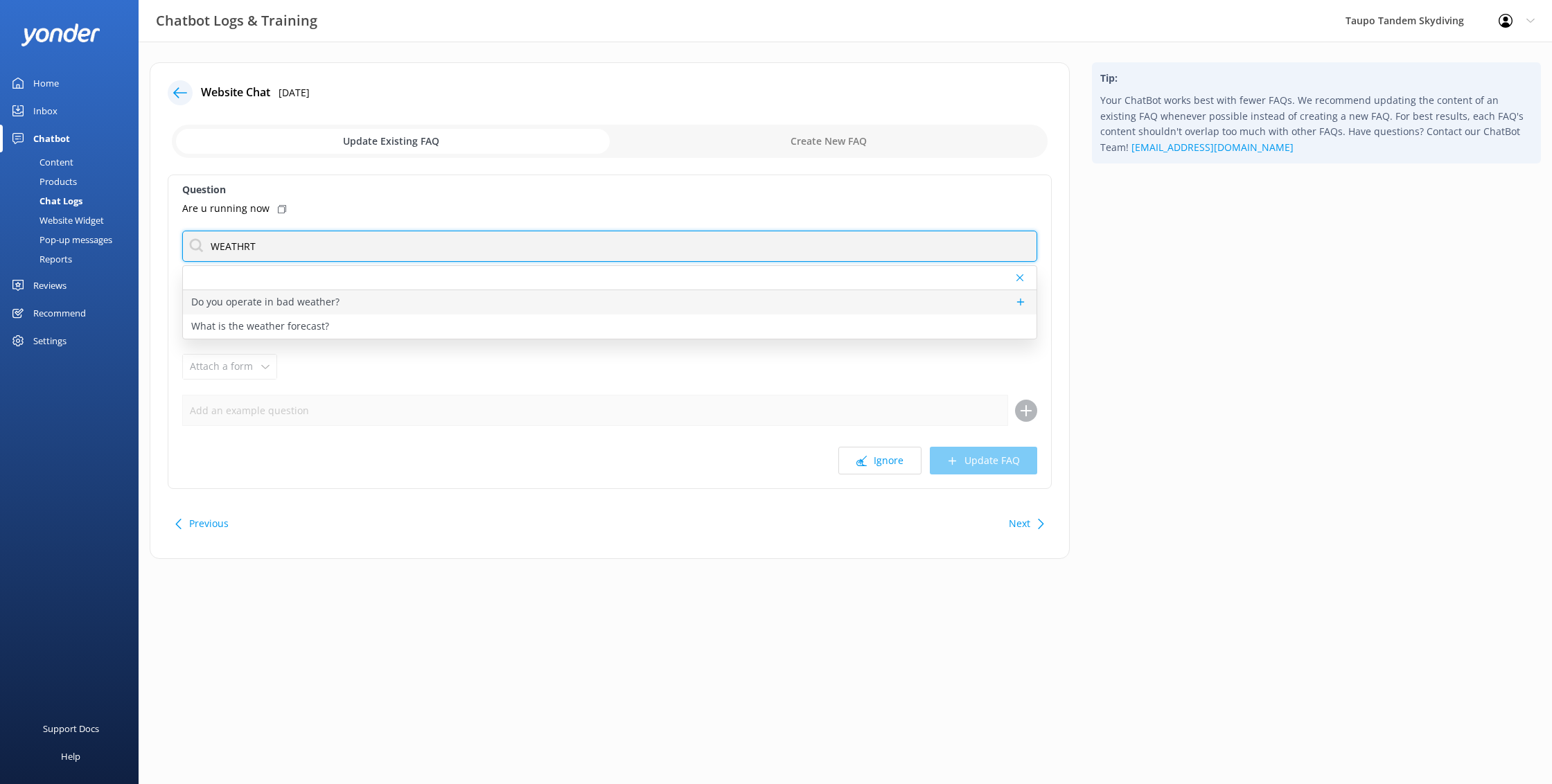
type input "WEATHRT"
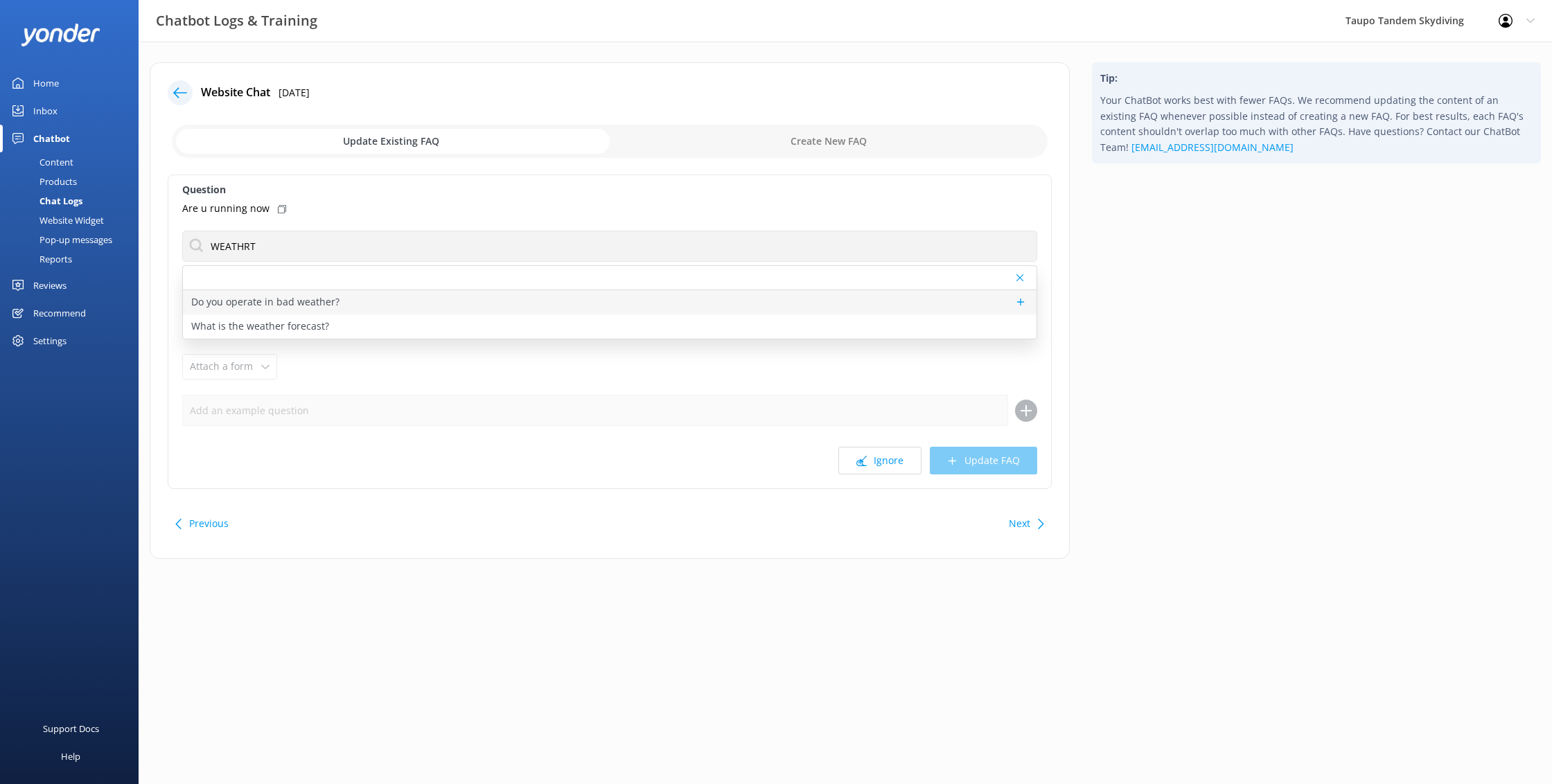
click at [301, 299] on p "Do you operate in bad weather?" at bounding box center [265, 302] width 148 height 15
type textarea "For safety reasons, we are unable to jump in complete cloud cover, rain or high…"
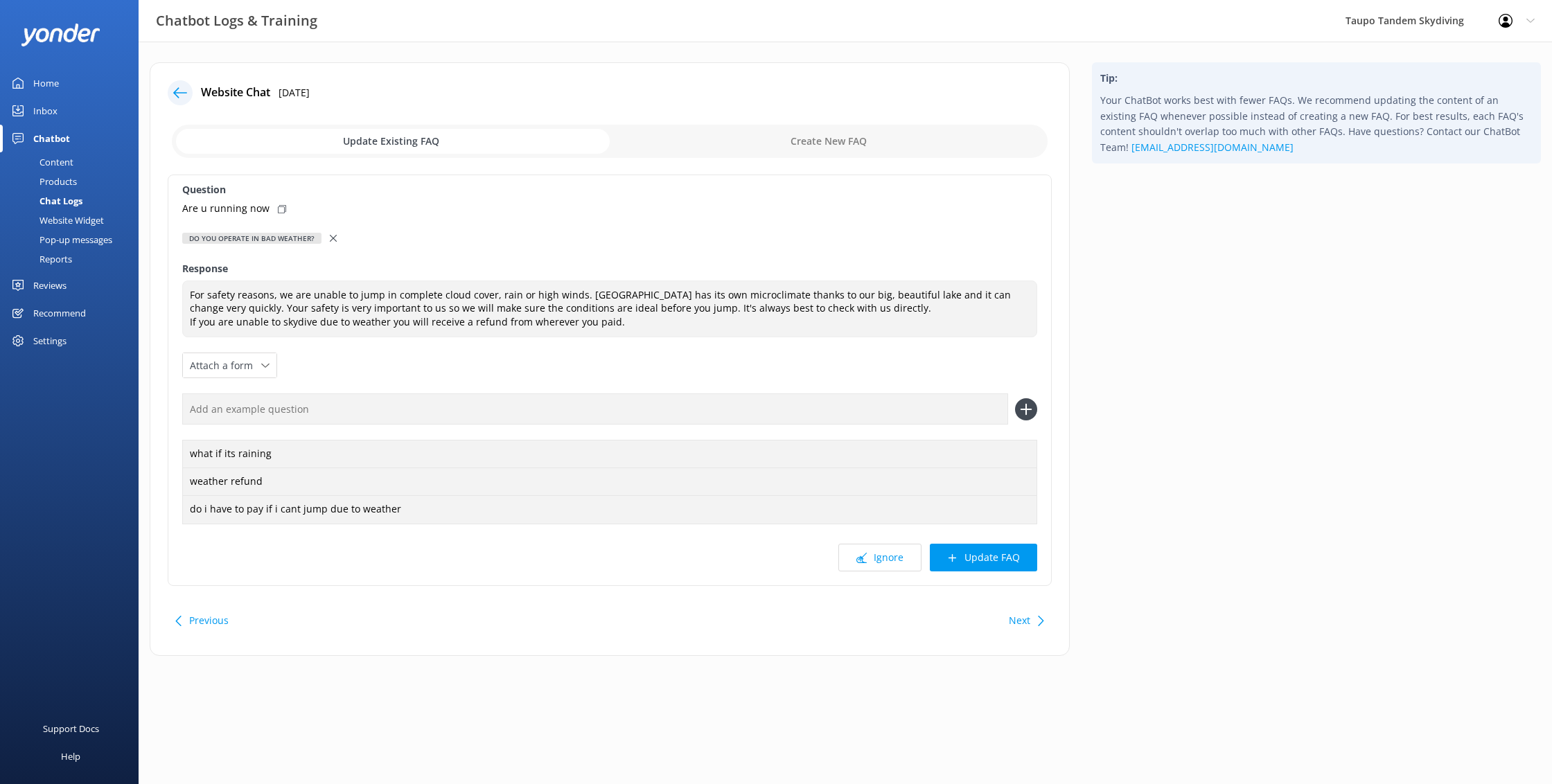
click at [1004, 552] on button "Update FAQ" at bounding box center [984, 558] width 108 height 28
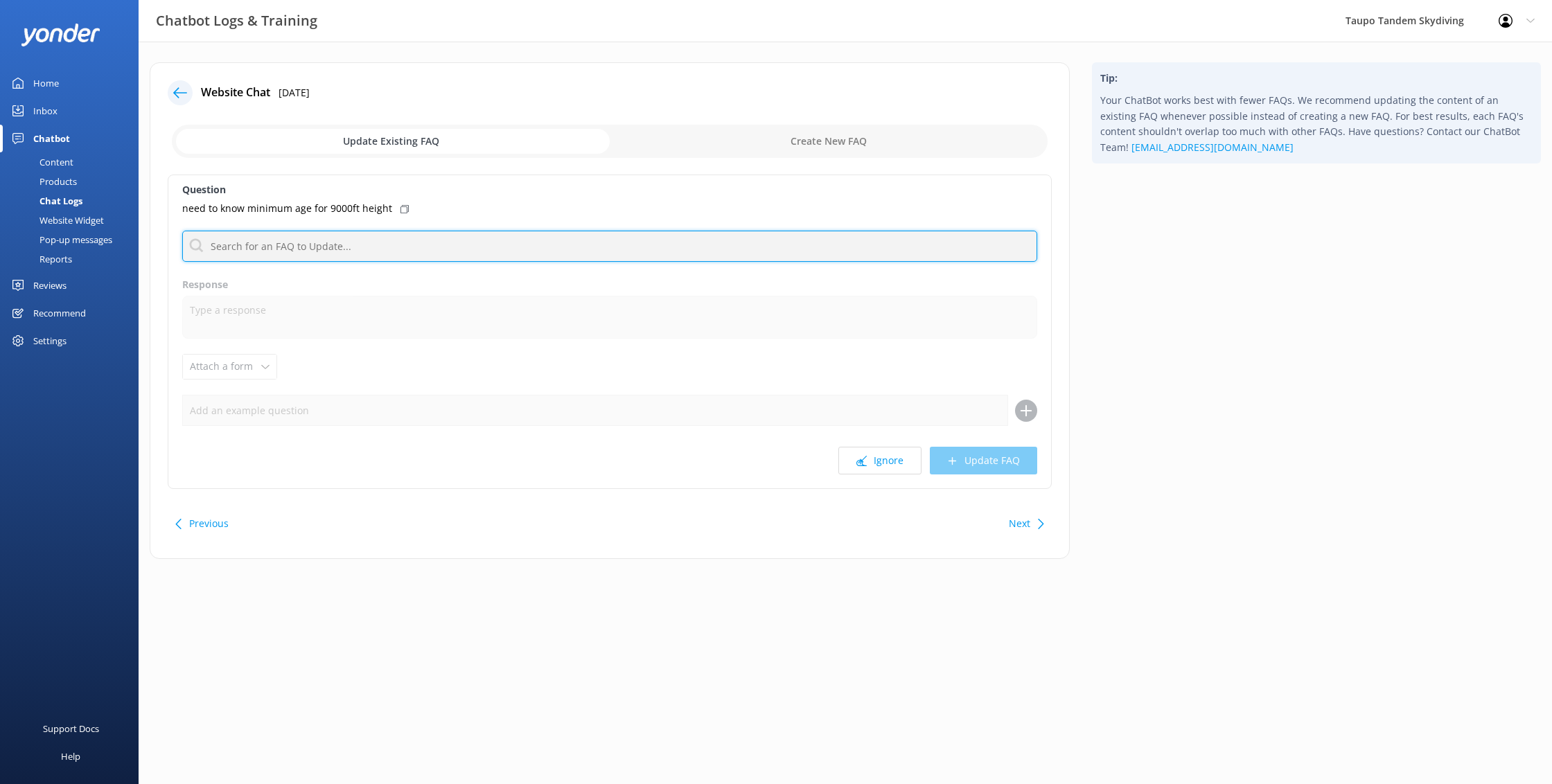
click at [352, 253] on input "text" at bounding box center [610, 246] width 855 height 31
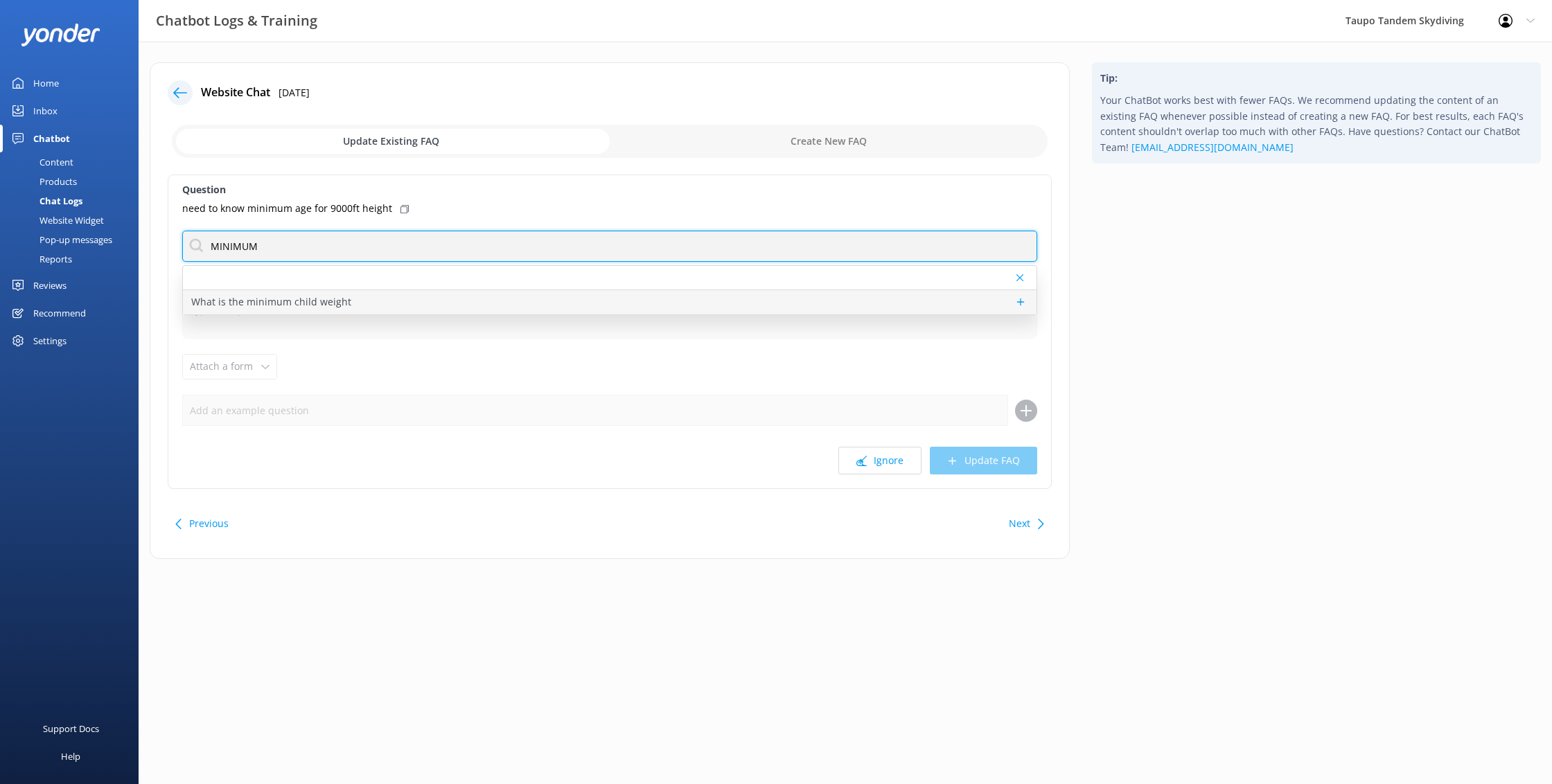
type input "MINIMUM"
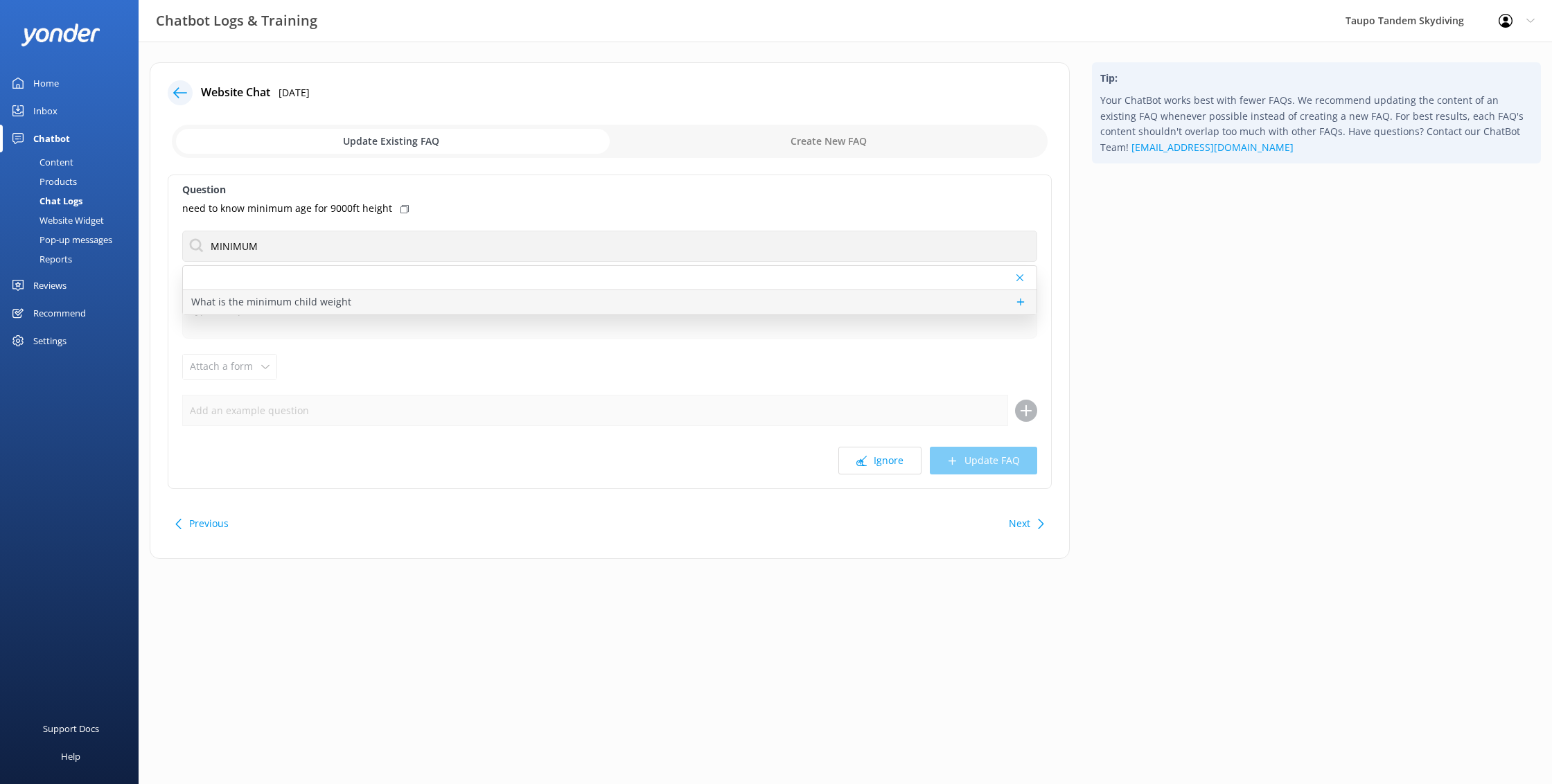
click at [404, 306] on div "What is the minimum child weight" at bounding box center [610, 302] width 854 height 24
type textarea "We don’t have a strict minimum weight, but children under 8 must be assessed by…"
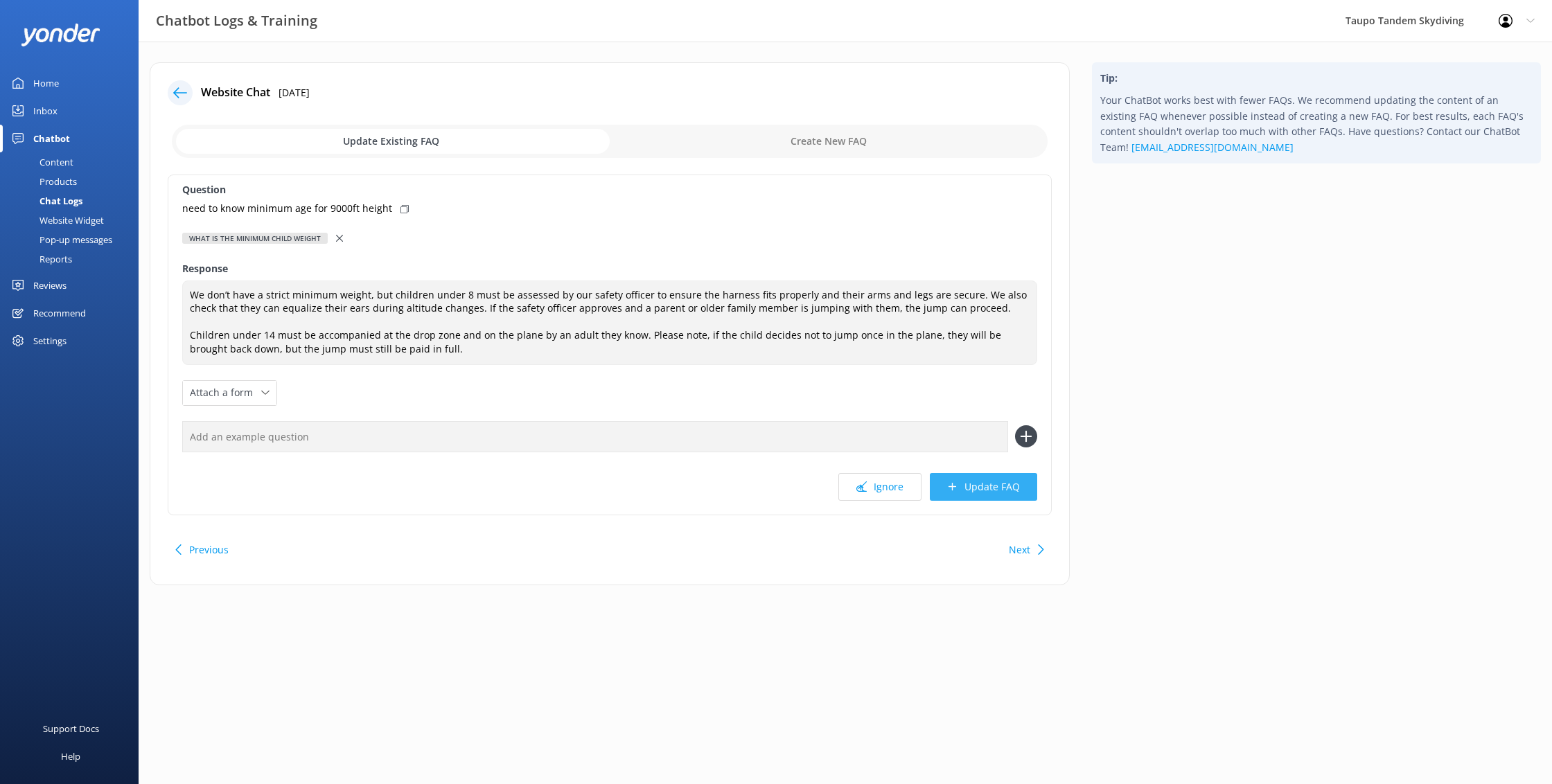
click at [947, 485] on button "Update FAQ" at bounding box center [984, 487] width 108 height 28
